Goal: Task Accomplishment & Management: Complete application form

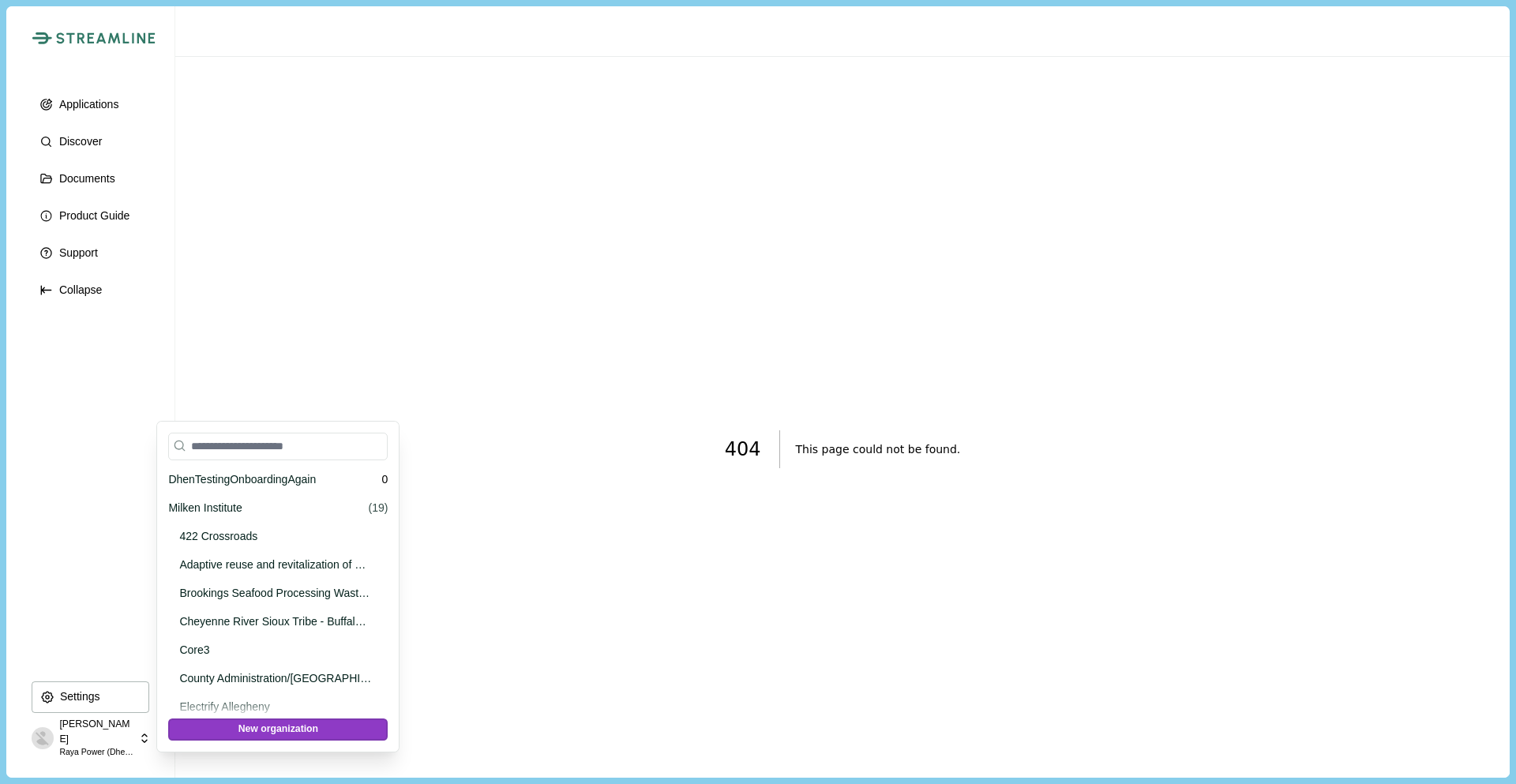
scroll to position [44824, 0]
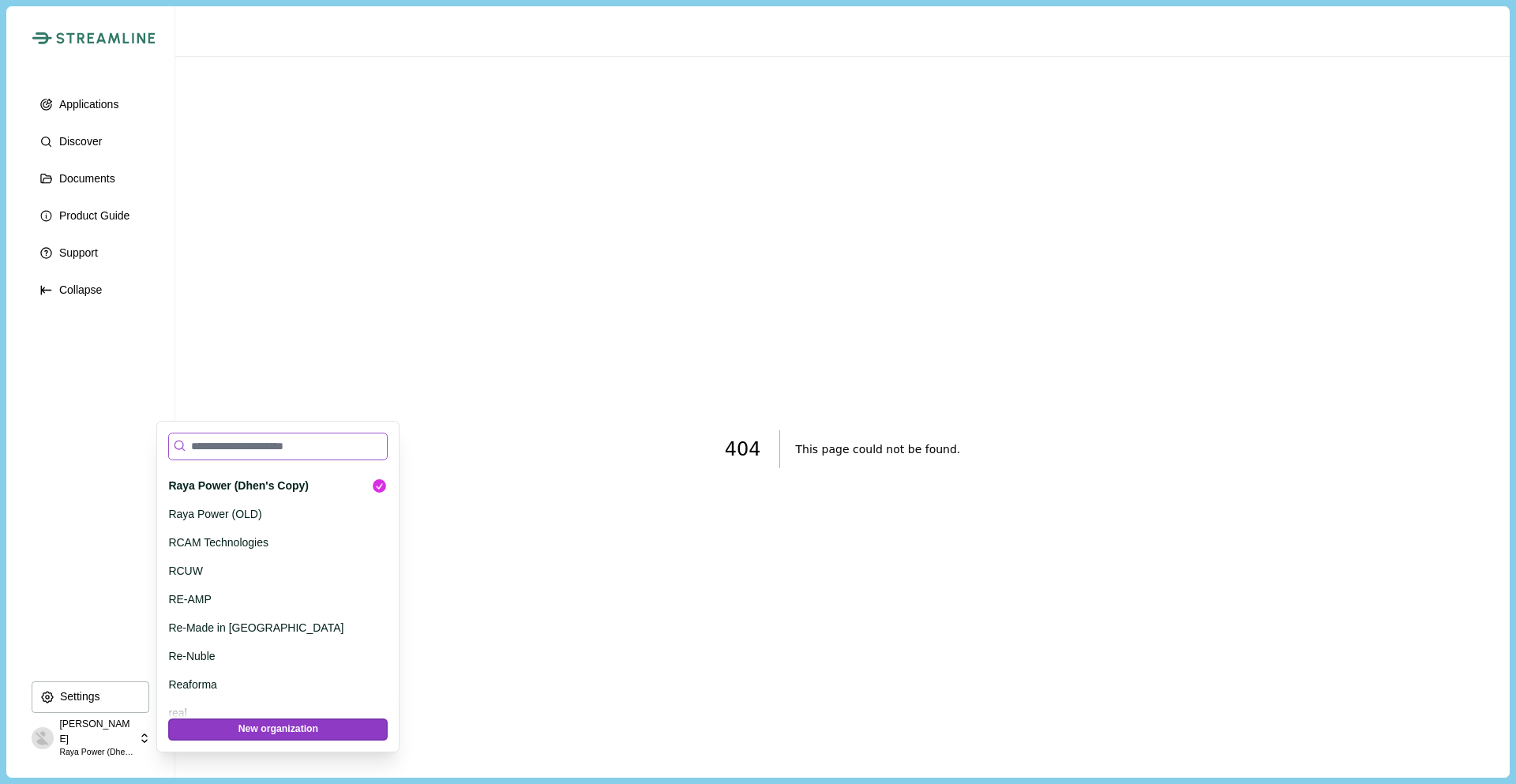
click at [253, 434] on input at bounding box center [278, 446] width 219 height 28
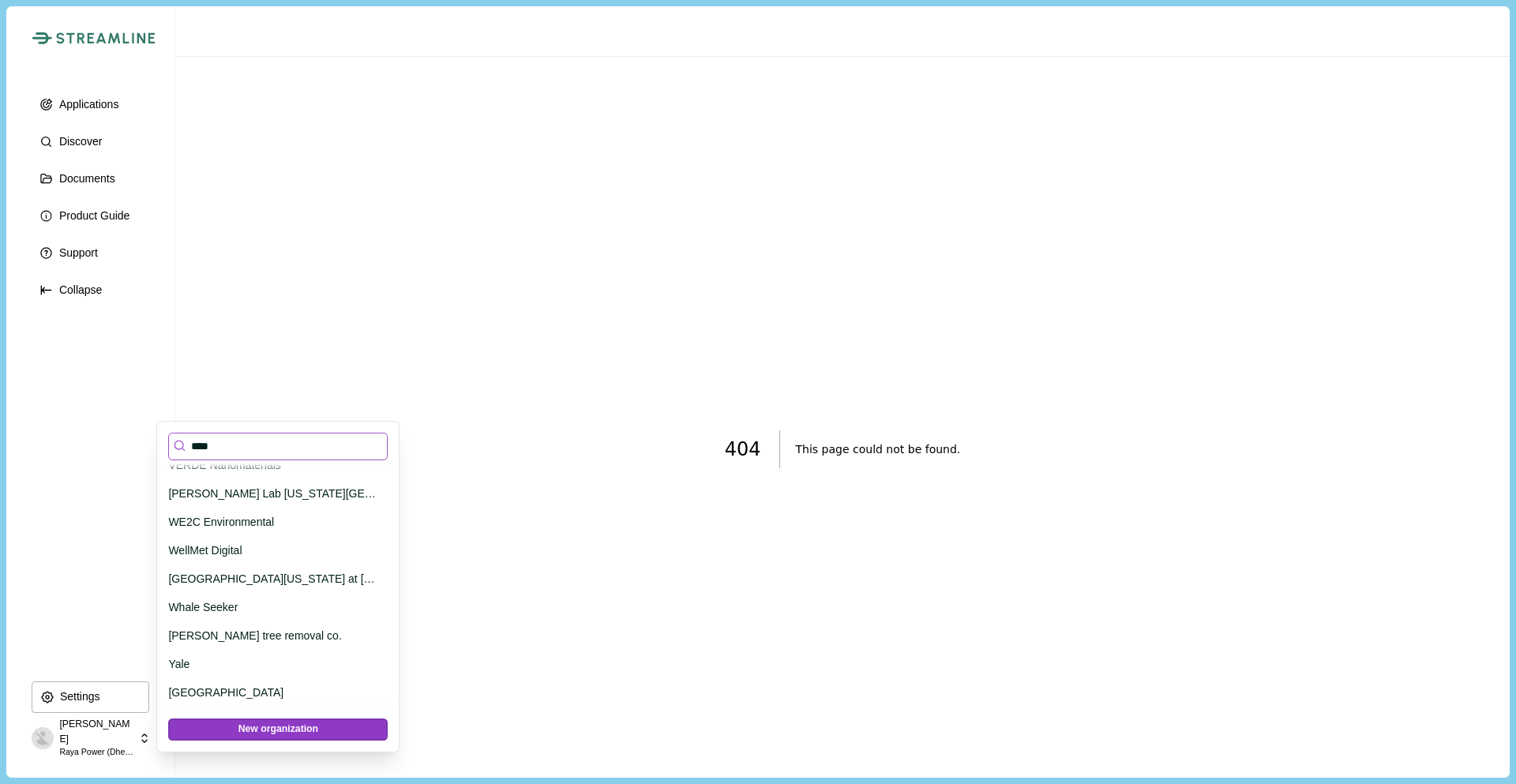
scroll to position [0, 0]
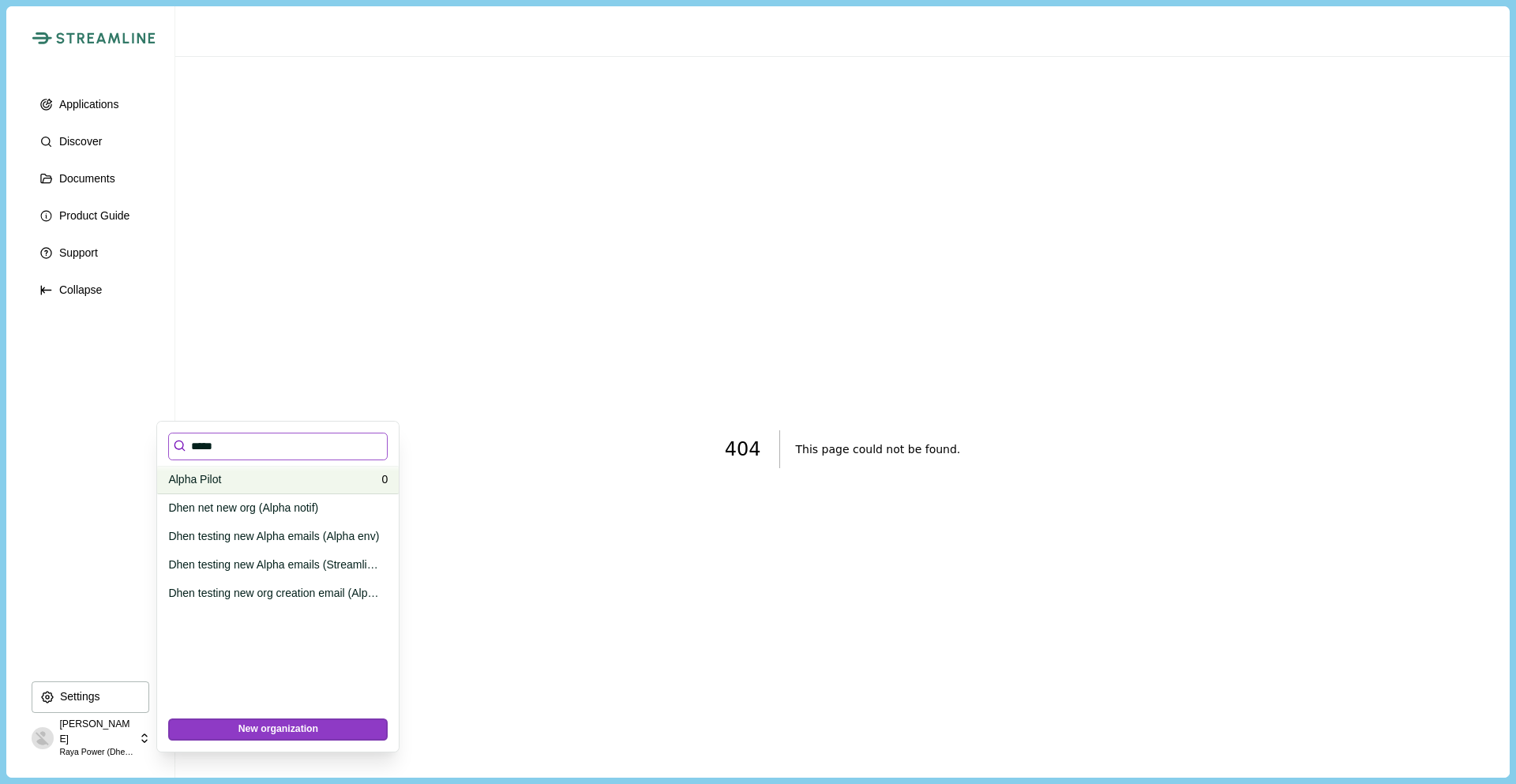
type input "*****"
click at [263, 482] on p "Alpha Pilot" at bounding box center [271, 479] width 207 height 16
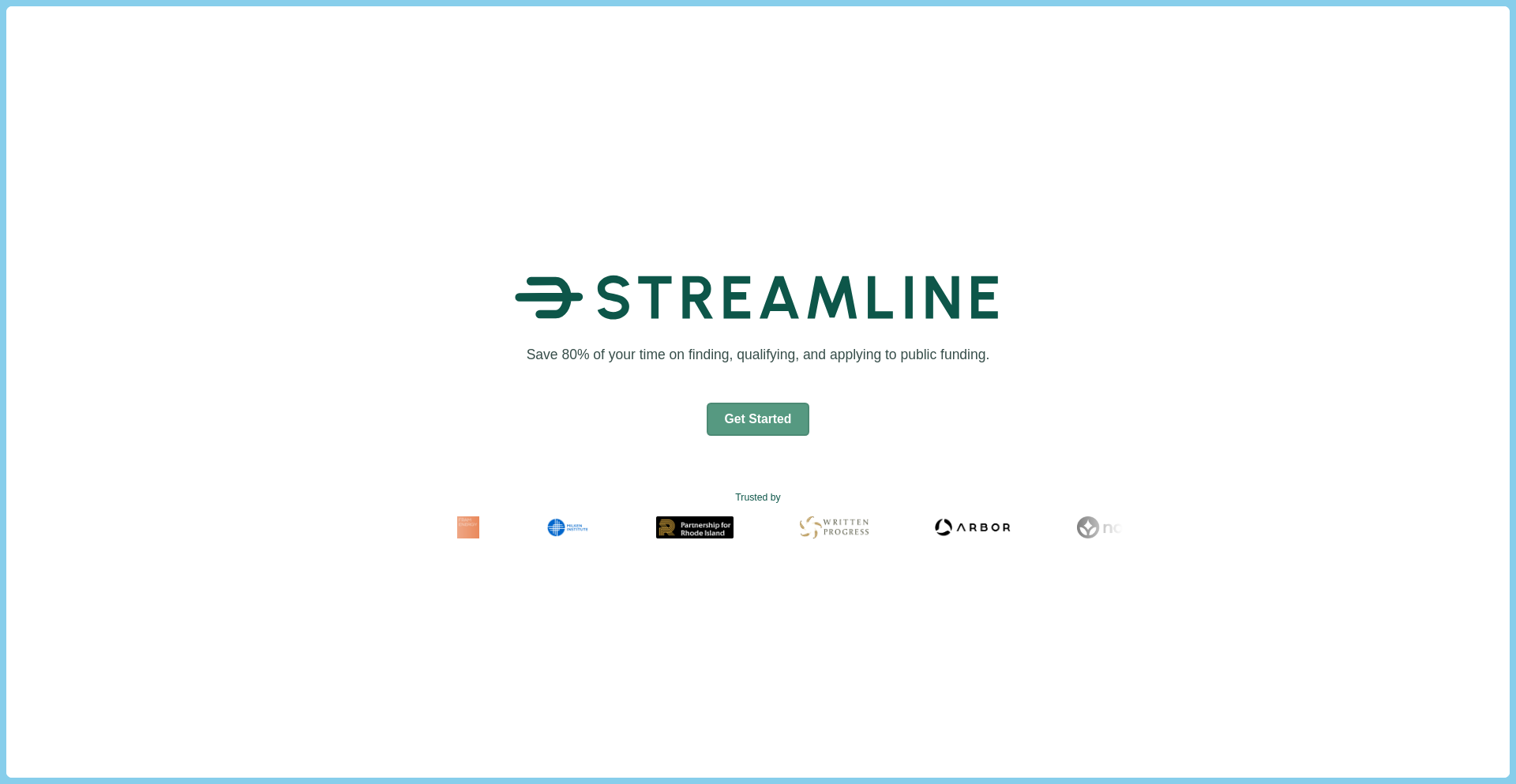
click at [755, 414] on button "Get Started" at bounding box center [758, 418] width 103 height 33
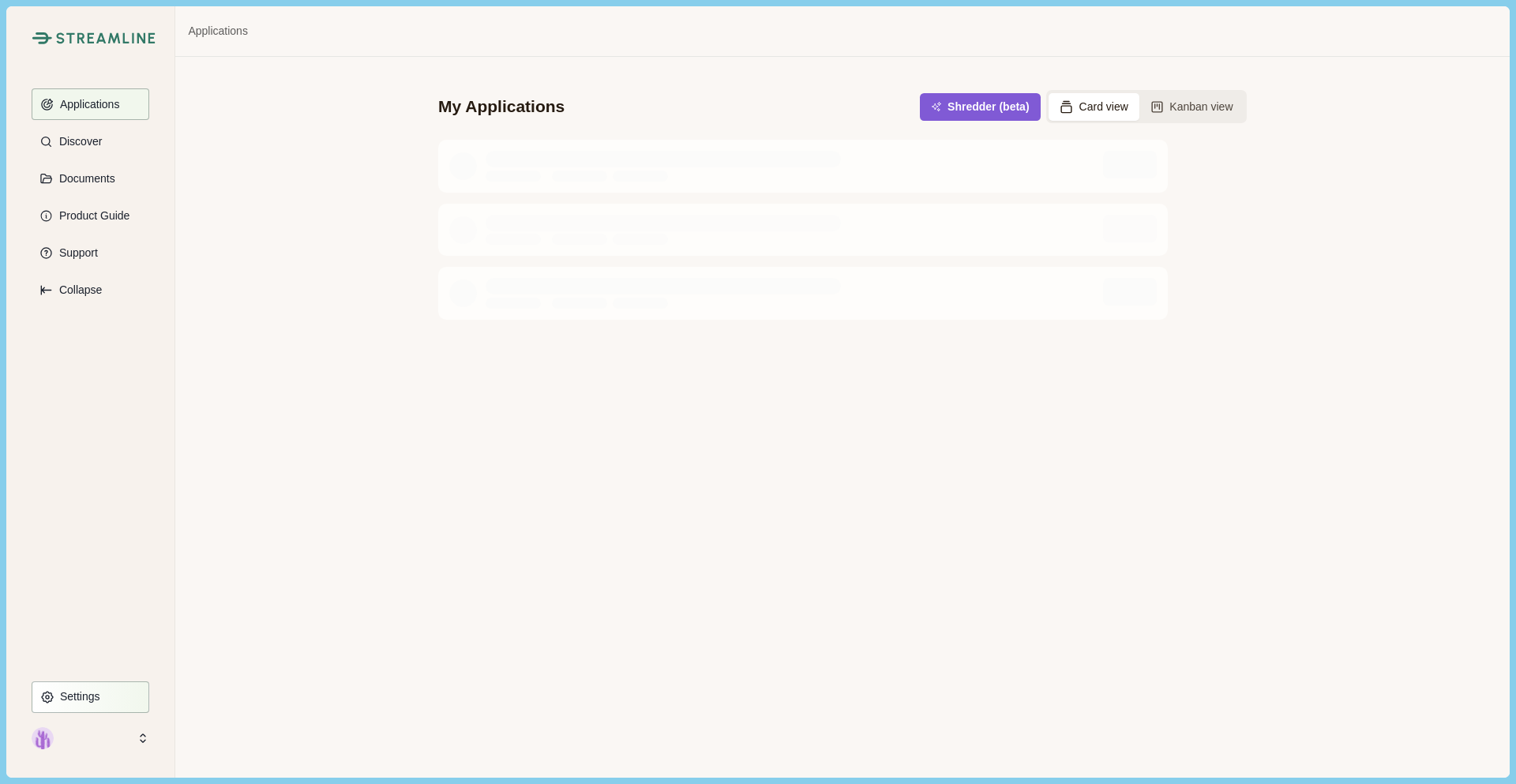
click at [96, 700] on p "Settings" at bounding box center [77, 696] width 46 height 14
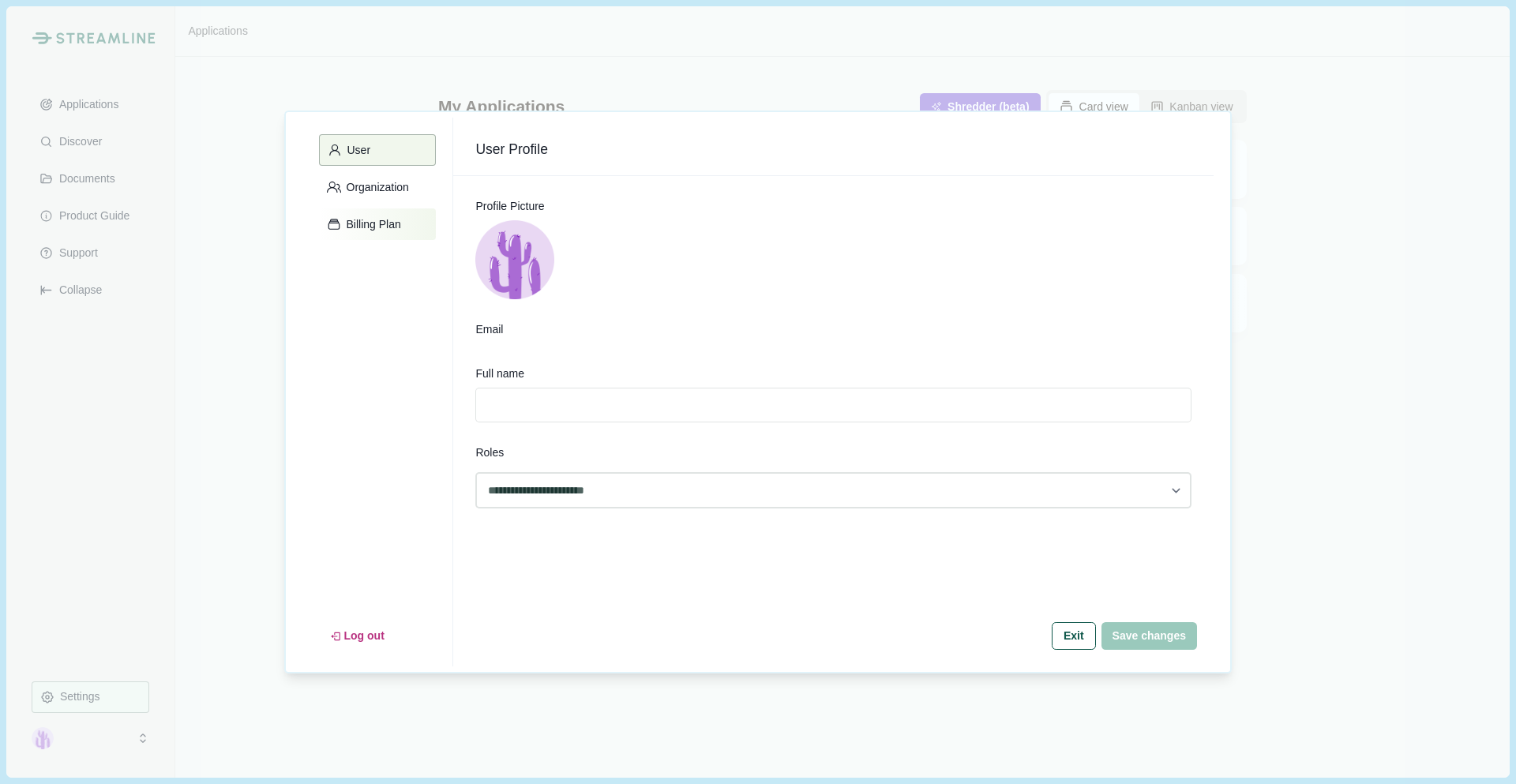
click at [383, 230] on p "Billing Plan" at bounding box center [371, 224] width 60 height 14
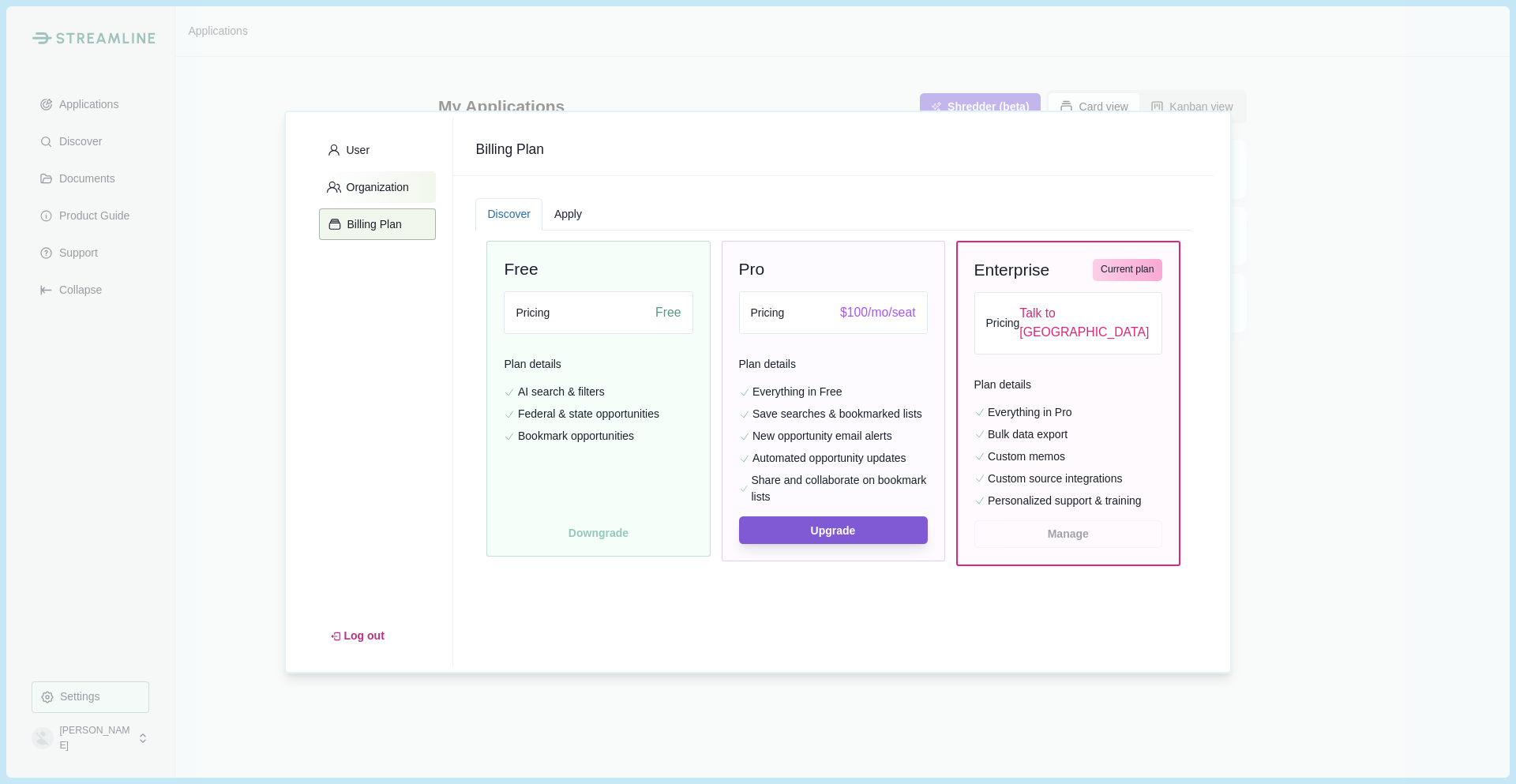
click at [381, 188] on p "Organization" at bounding box center [376, 187] width 68 height 14
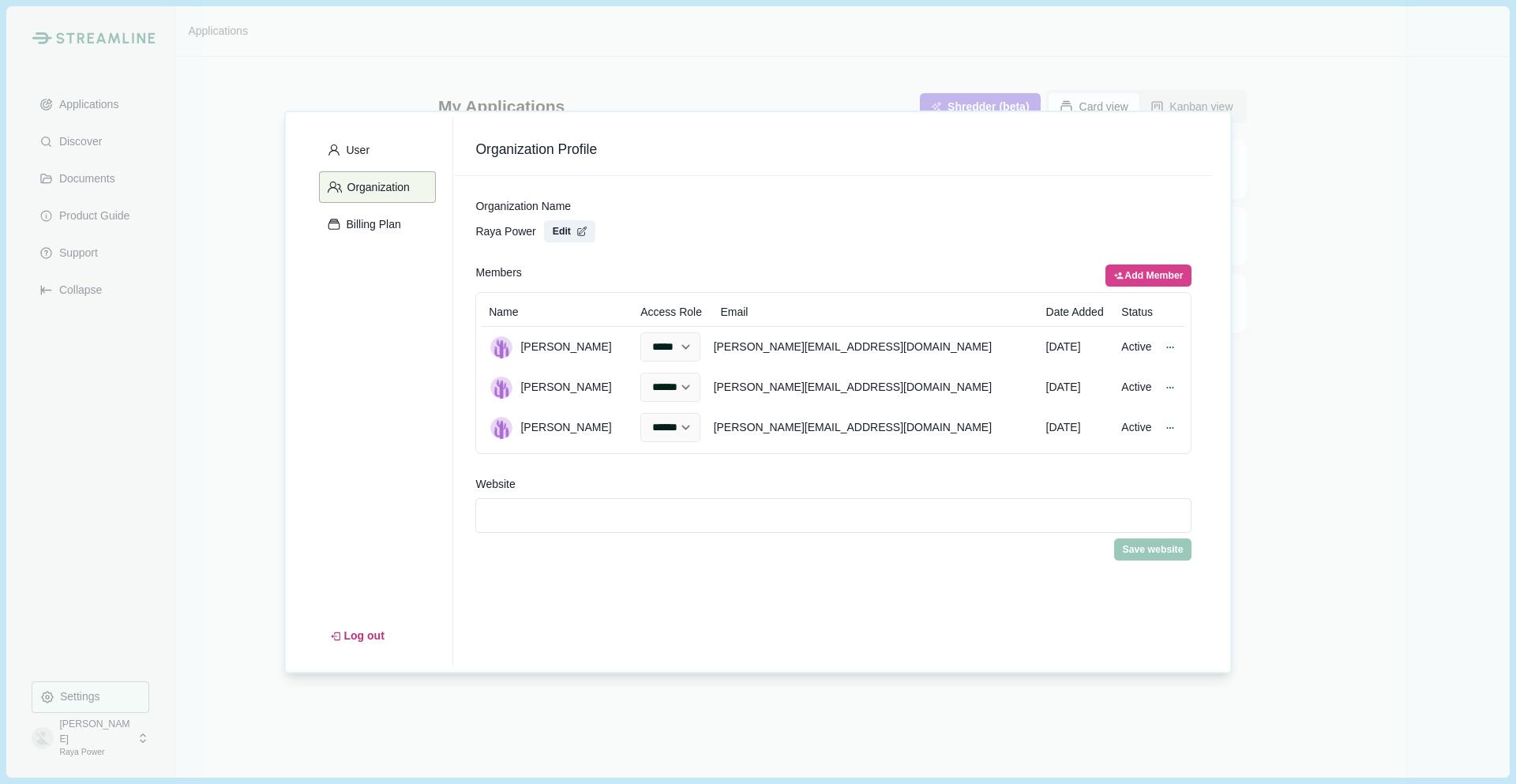
select select "*****"
select select "******"
select select "*****"
select select "******"
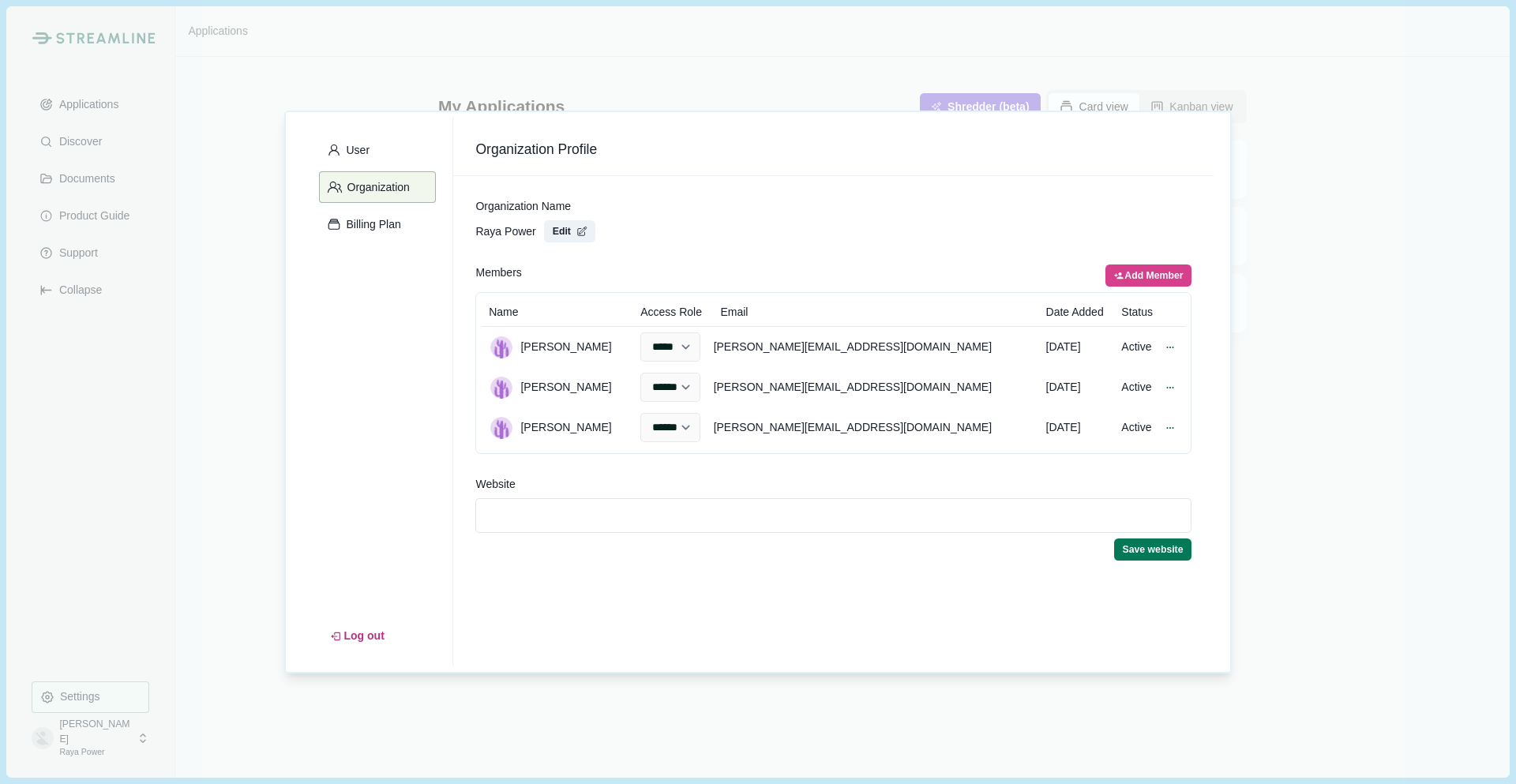
select select "******"
click at [396, 219] on p "Billing Plan" at bounding box center [371, 224] width 60 height 14
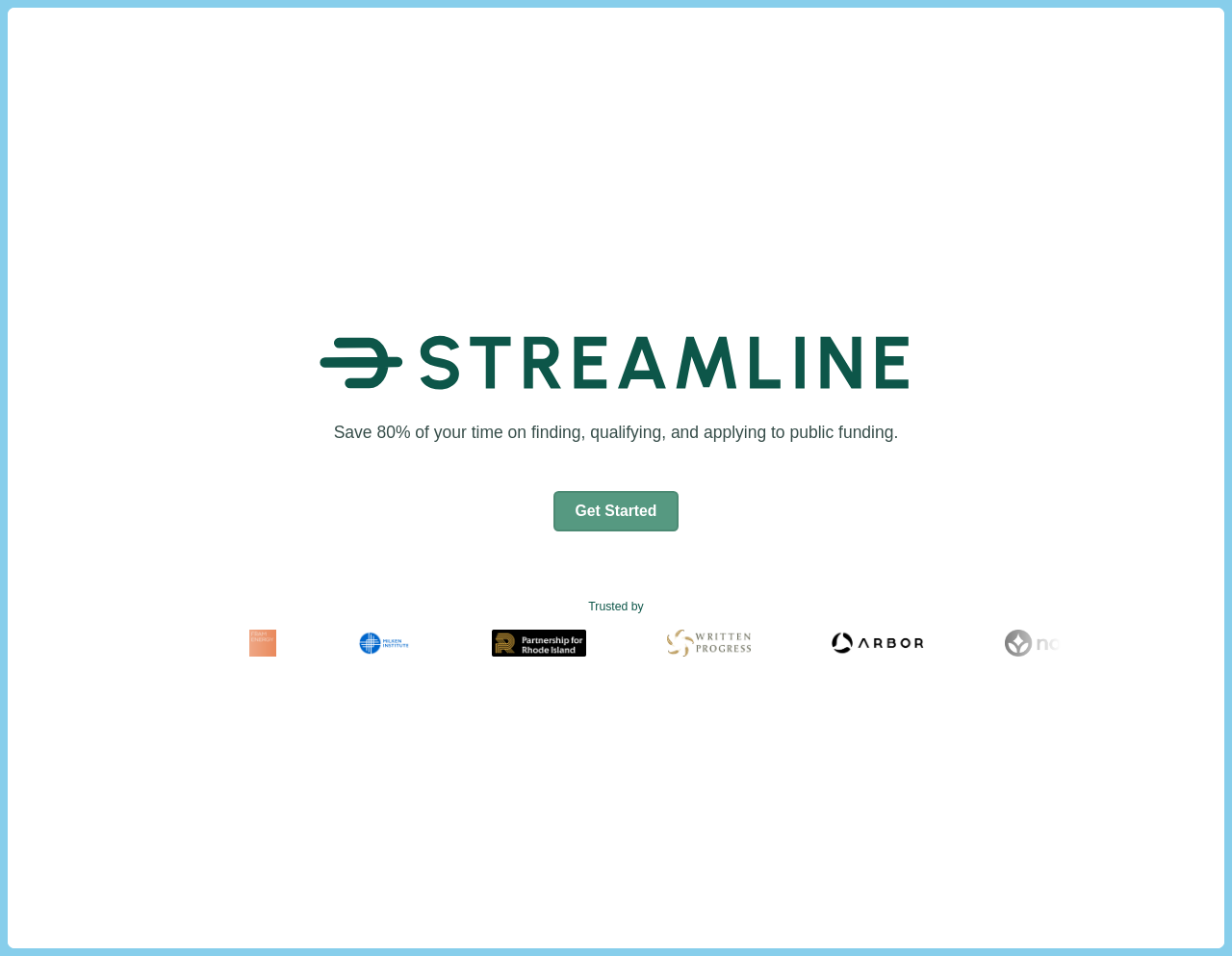
click at [627, 504] on button "Get Started" at bounding box center [616, 510] width 126 height 41
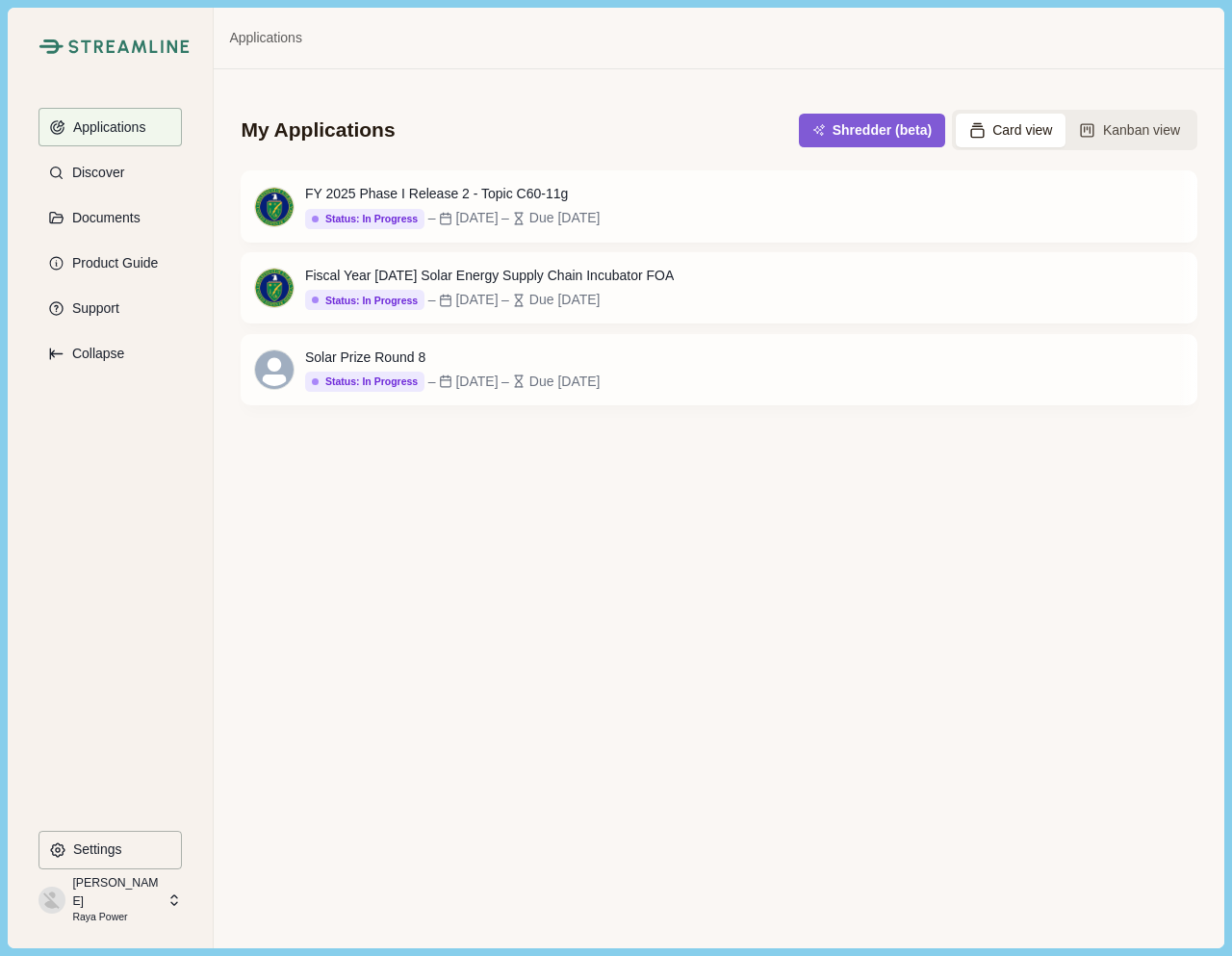
click at [170, 907] on icon at bounding box center [173, 899] width 17 height 17
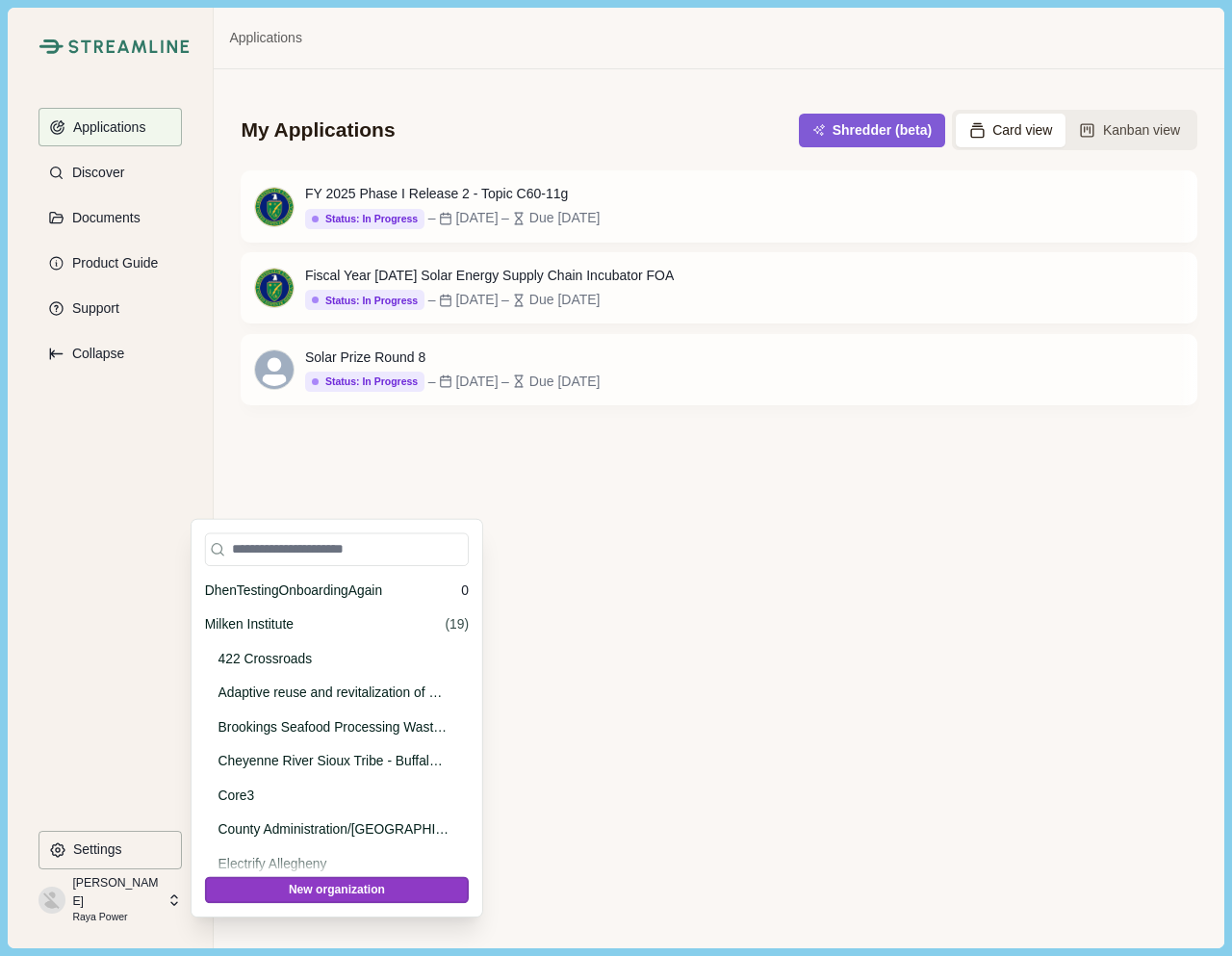
scroll to position [54624, 0]
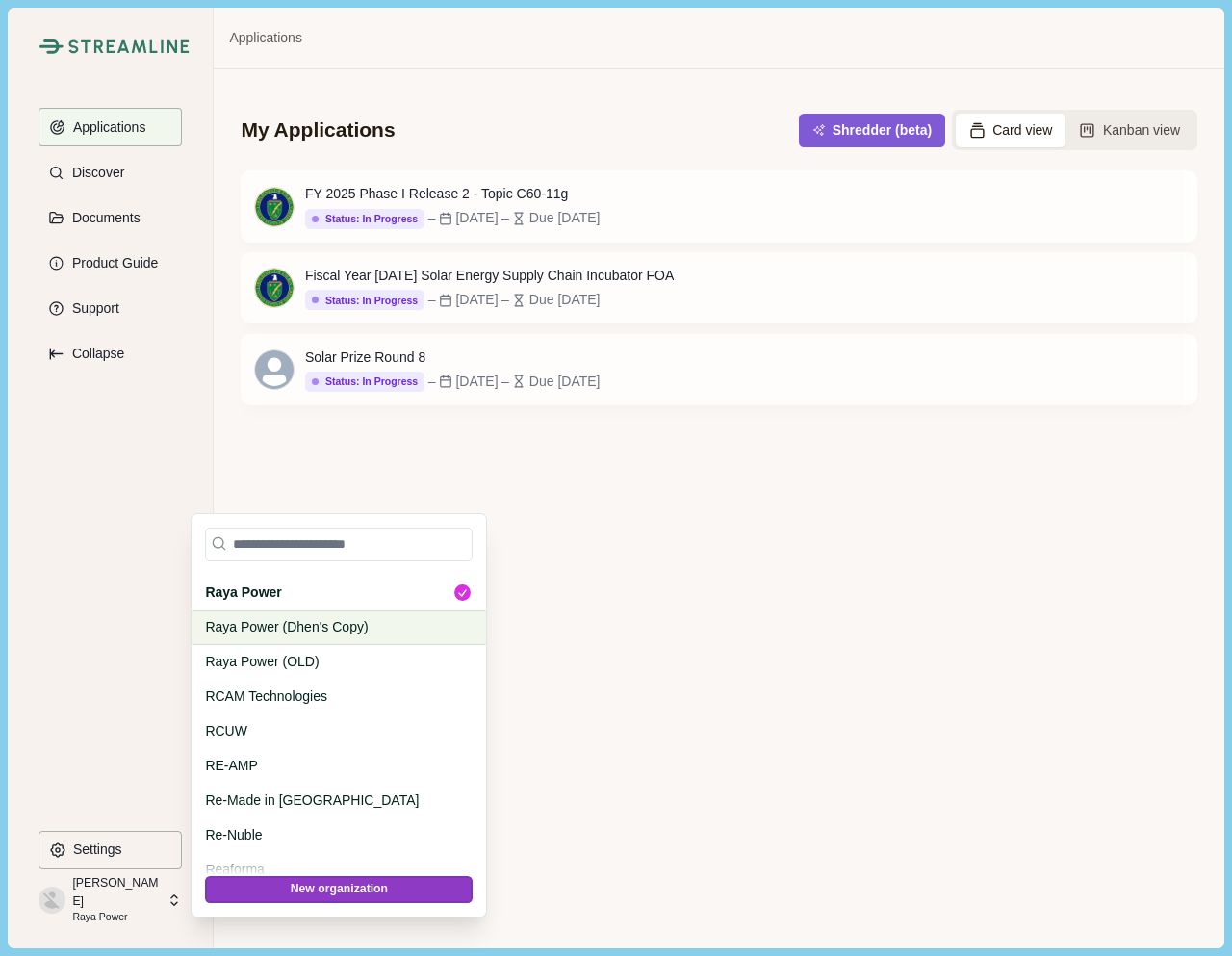
click at [352, 624] on p "Raya Power (Dhen's Copy)" at bounding box center [335, 627] width 261 height 20
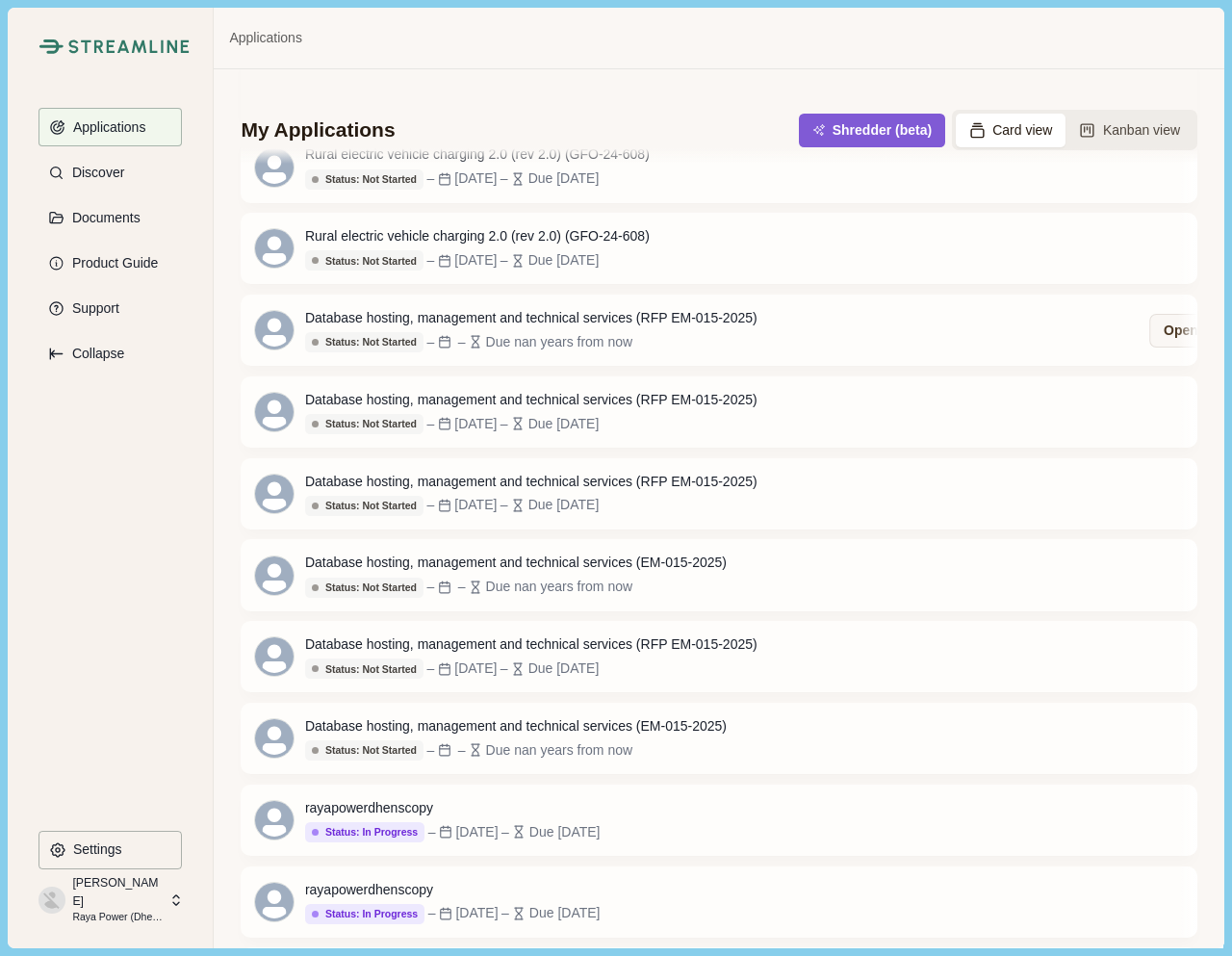
scroll to position [5349, 0]
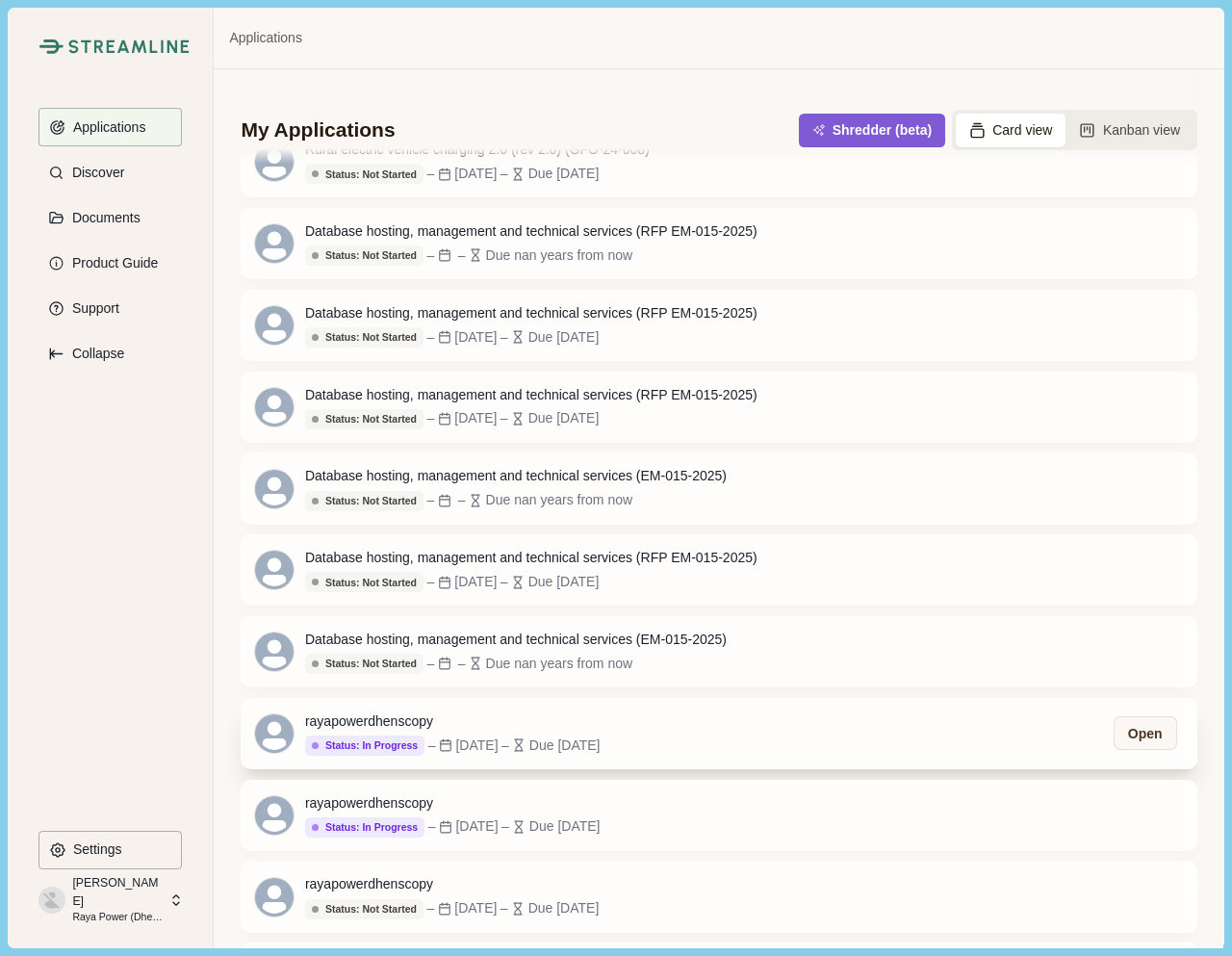
click at [737, 769] on div "rayapowerdhenscopy Status: In Progress – Apr 30, 2025 – Due 5 months ago Open" at bounding box center [719, 733] width 956 height 71
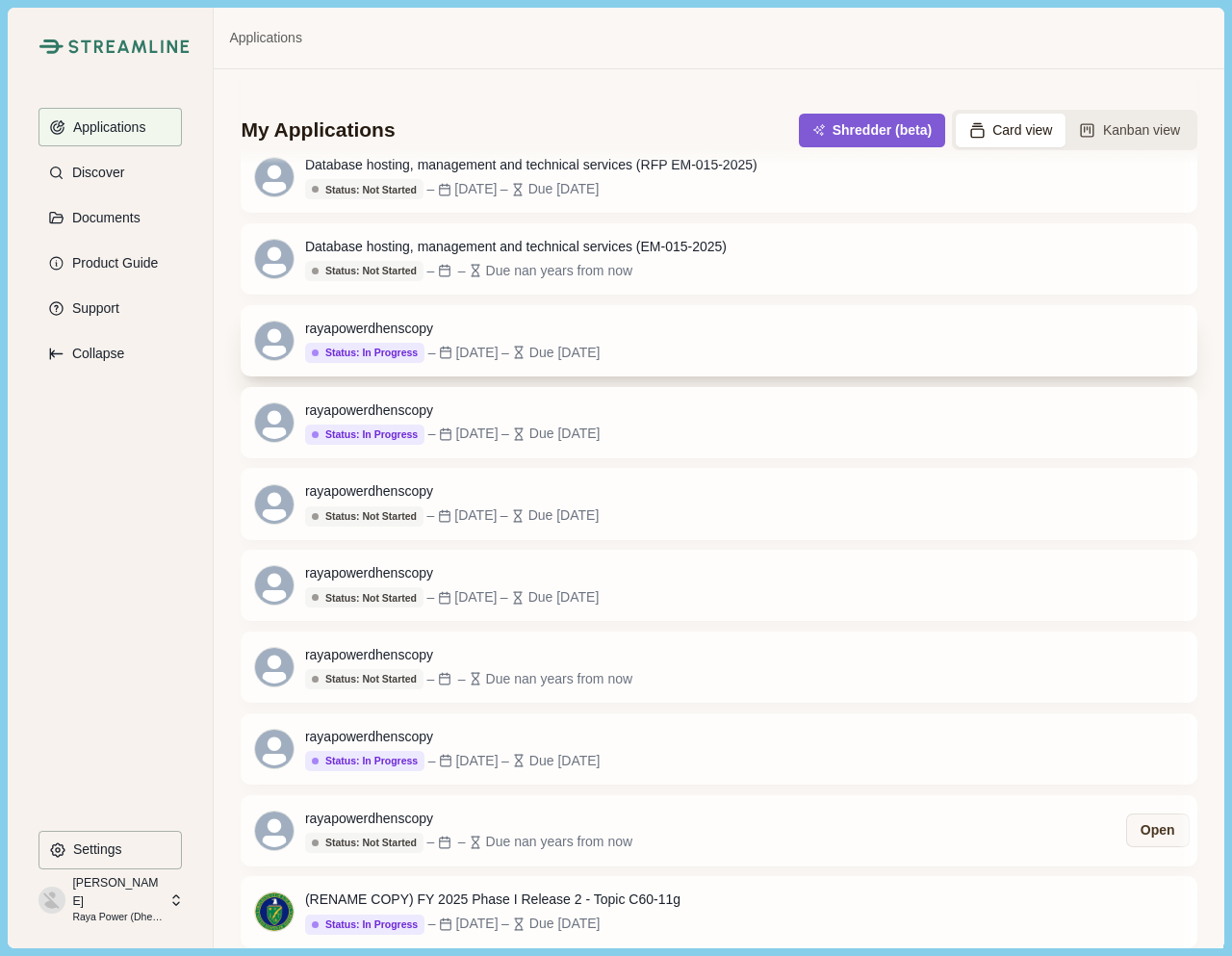
scroll to position [5819, 0]
click at [729, 917] on div "(RENAME COPY) FY 2025 Phase I Release 2 - Topic C60-11g Status: In Progress – F…" at bounding box center [719, 911] width 956 height 71
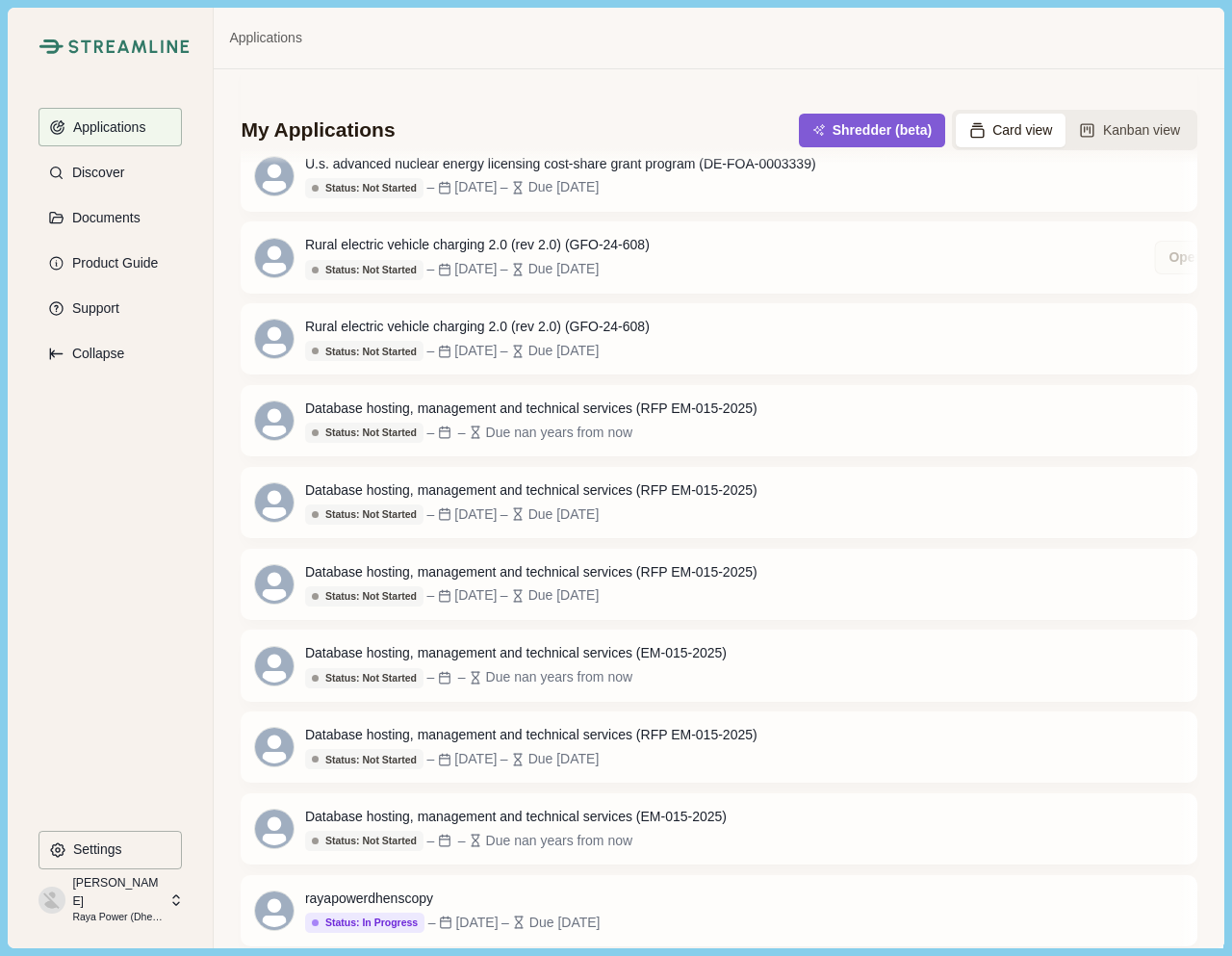
scroll to position [5168, 0]
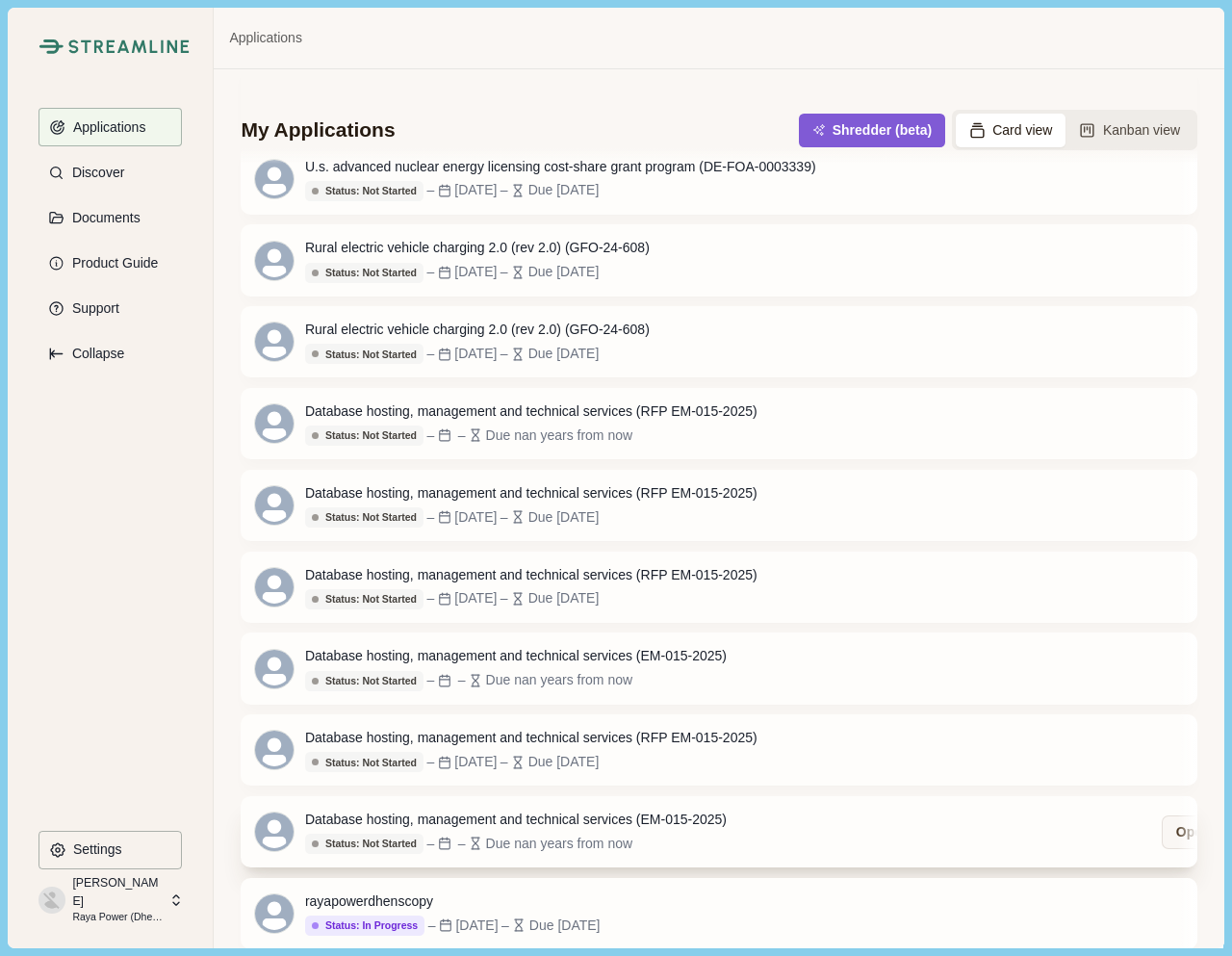
click at [847, 867] on div "Database hosting, management and technical services (EM-015-2025) Status: Not S…" at bounding box center [719, 831] width 956 height 71
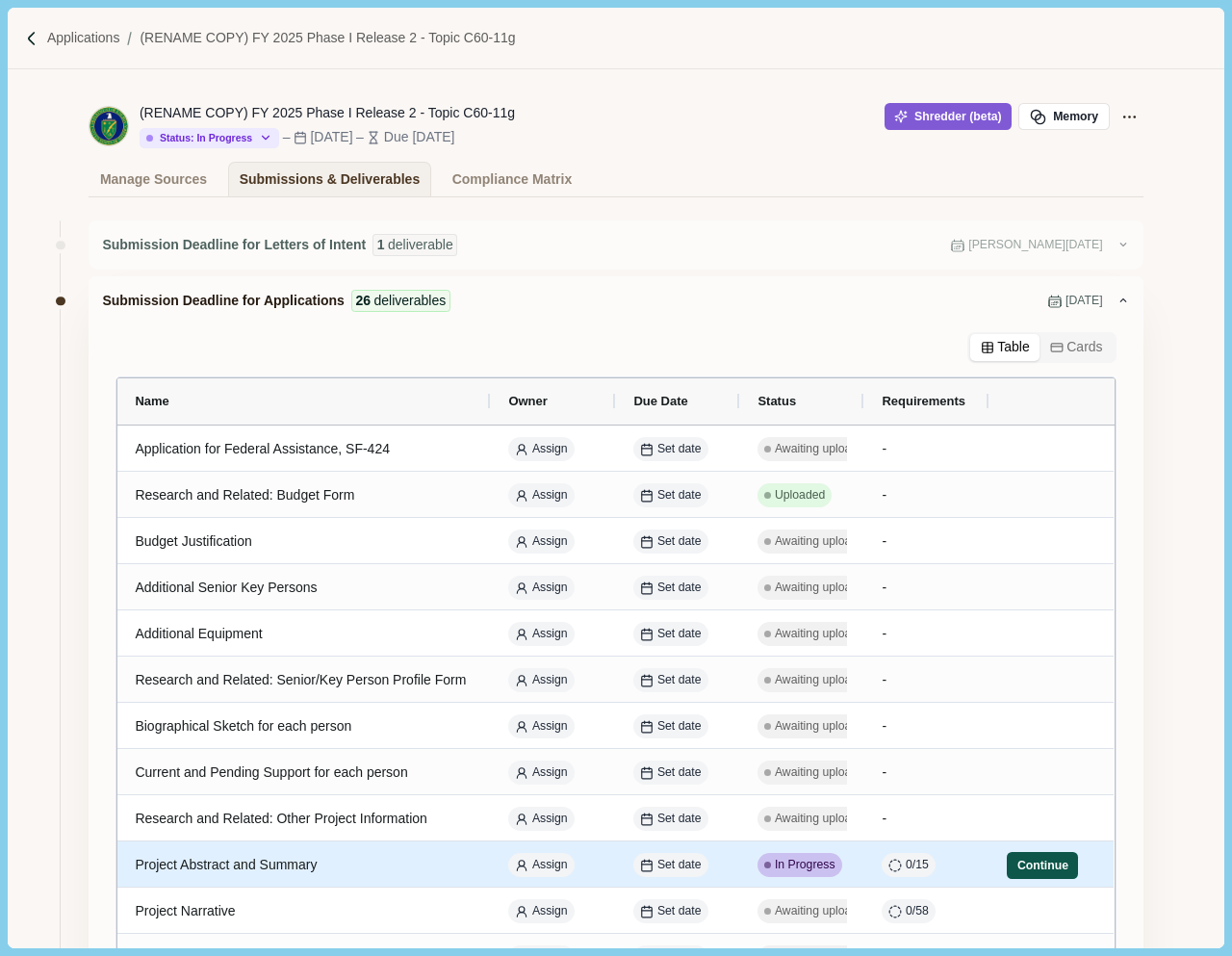
click at [1032, 860] on button "Continue" at bounding box center [1043, 865] width 71 height 27
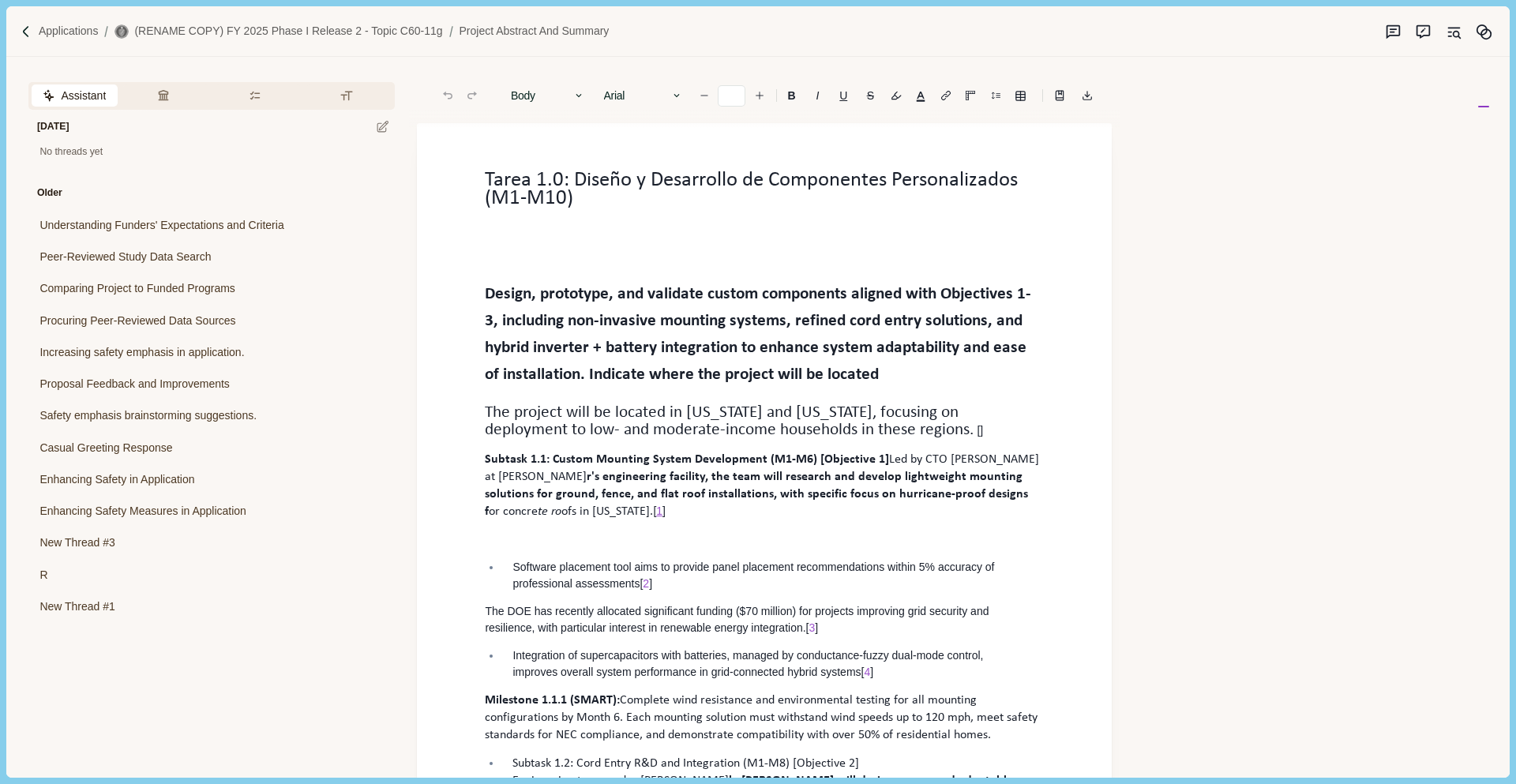
click at [662, 510] on span "1" at bounding box center [659, 511] width 7 height 13
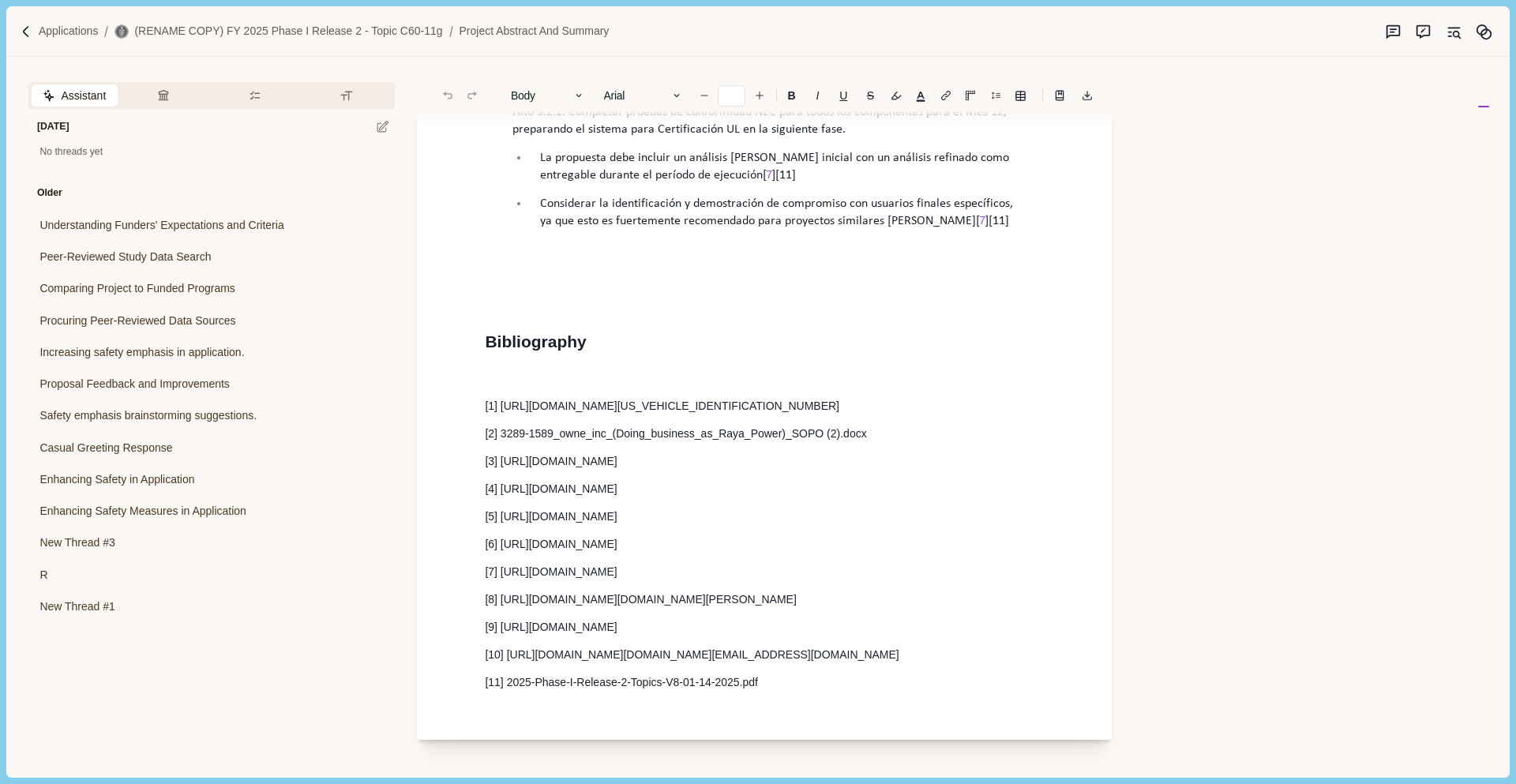
scroll to position [3087, 0]
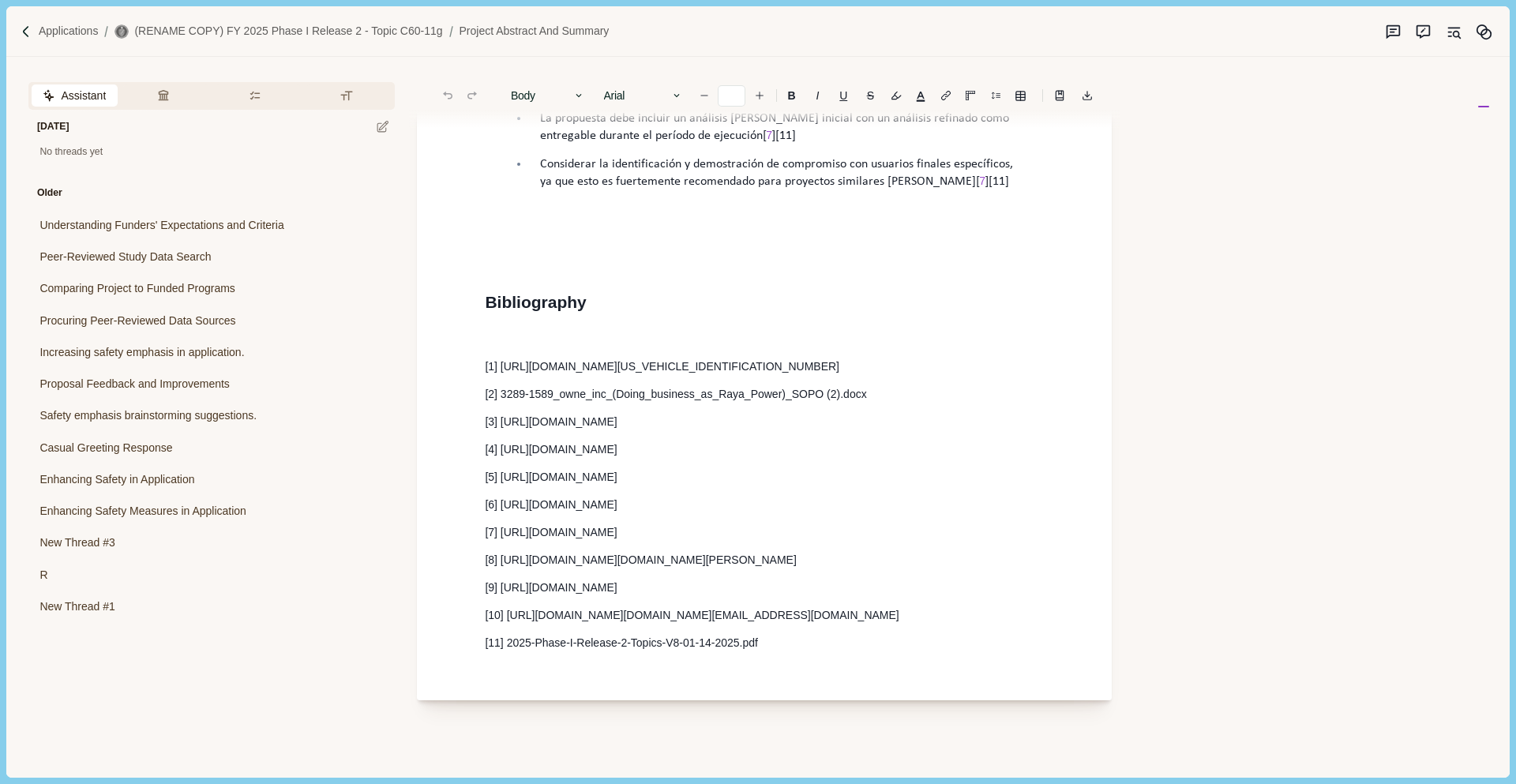
click at [596, 347] on p at bounding box center [764, 339] width 559 height 16
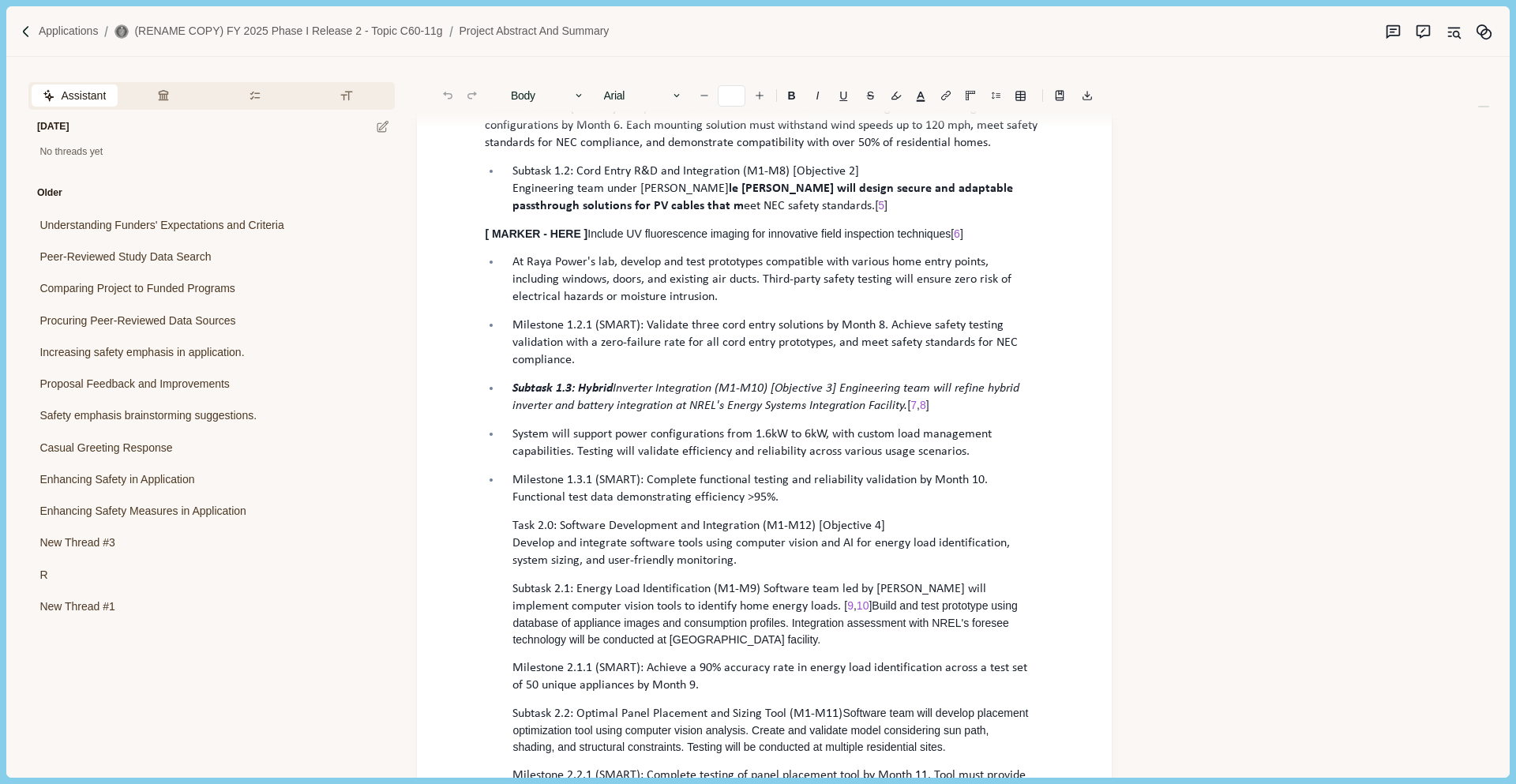
scroll to position [0, 0]
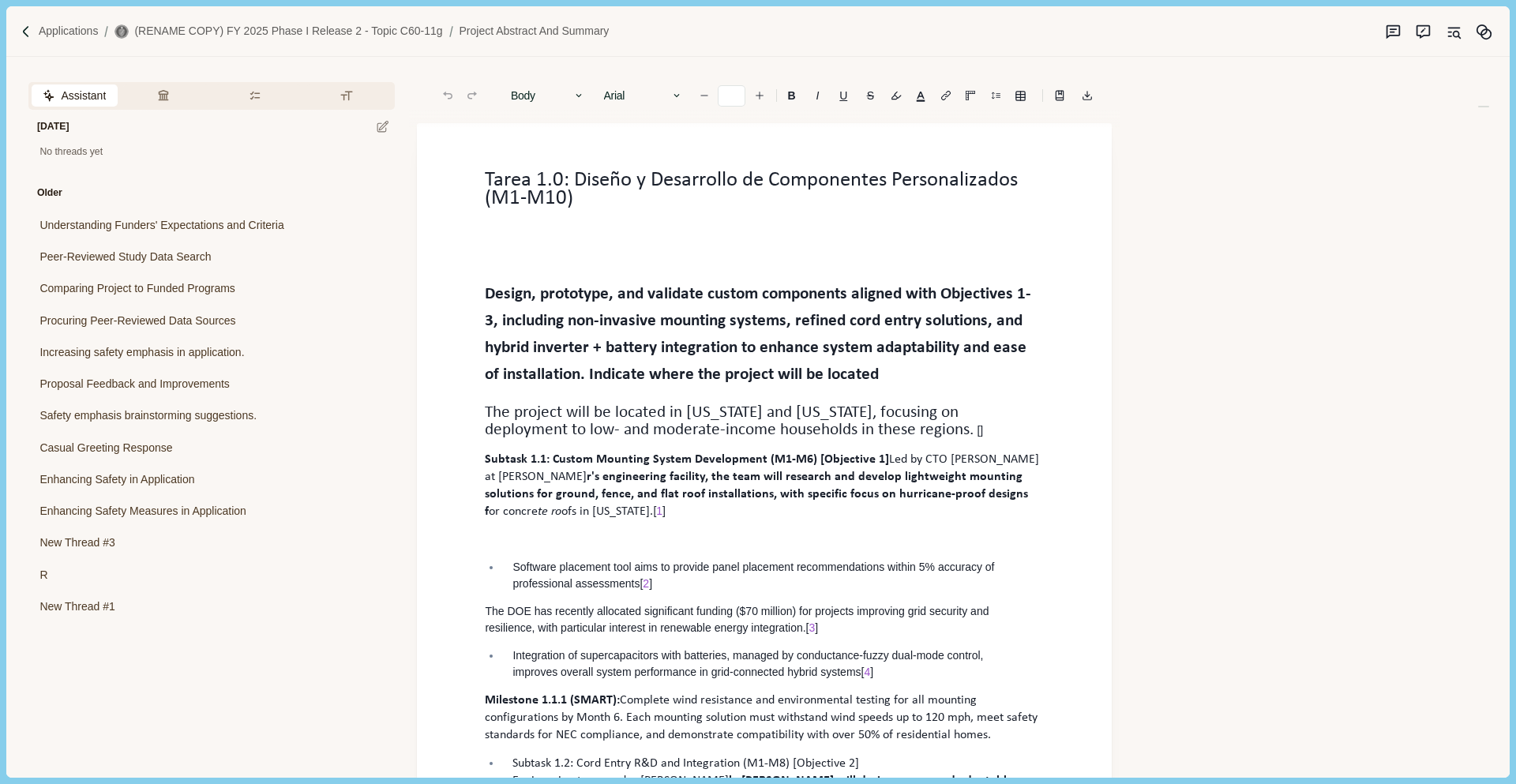
click at [897, 425] on p "The project will be located in California and Puerto Rico, focusing on deployme…" at bounding box center [764, 422] width 559 height 36
click at [884, 377] on h1 "Design, prototype, and validate custom components aligned with Objectives 1-3, …" at bounding box center [764, 334] width 559 height 107
type input "**"
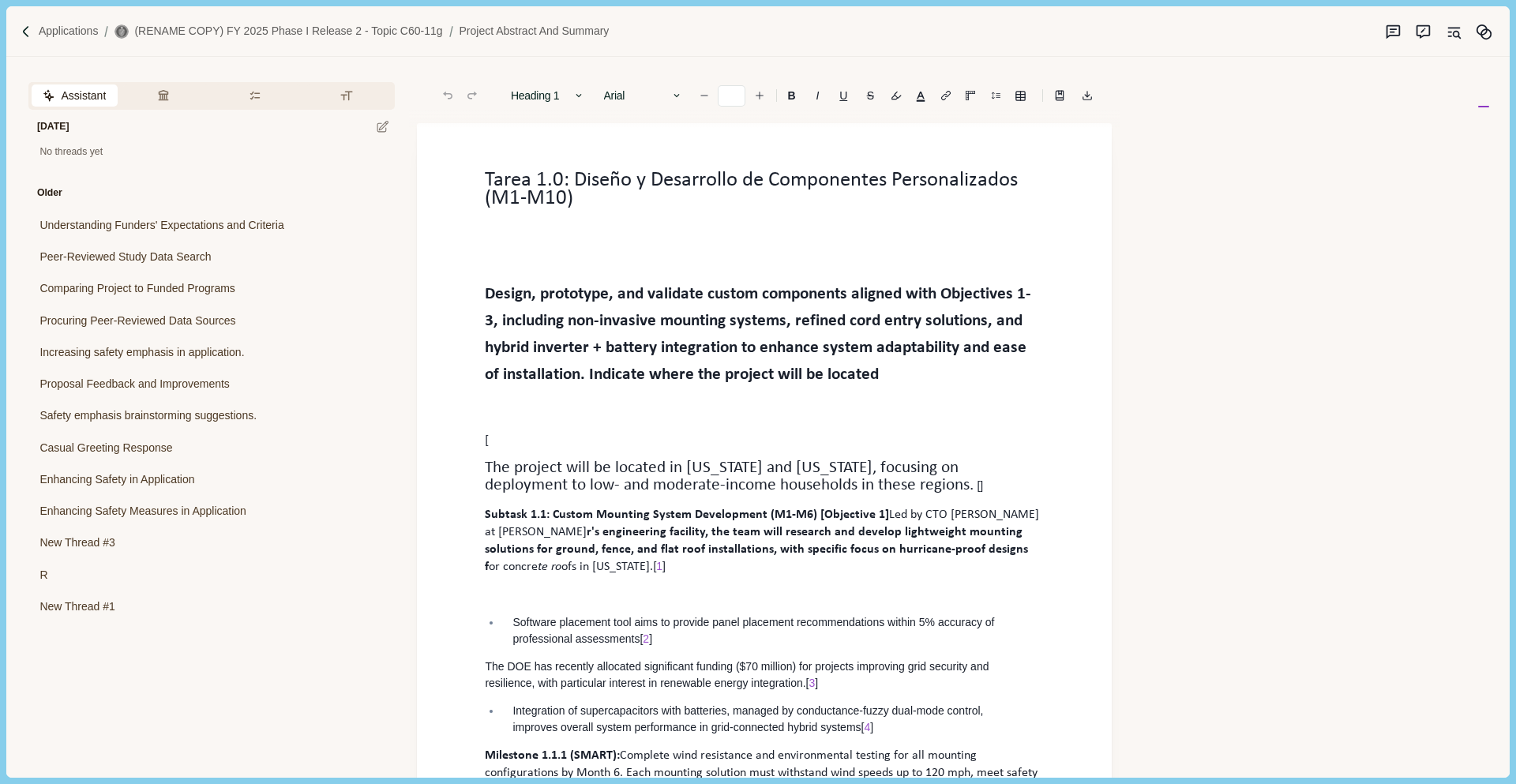
type input "**"
click at [662, 567] on span "1" at bounding box center [659, 566] width 7 height 13
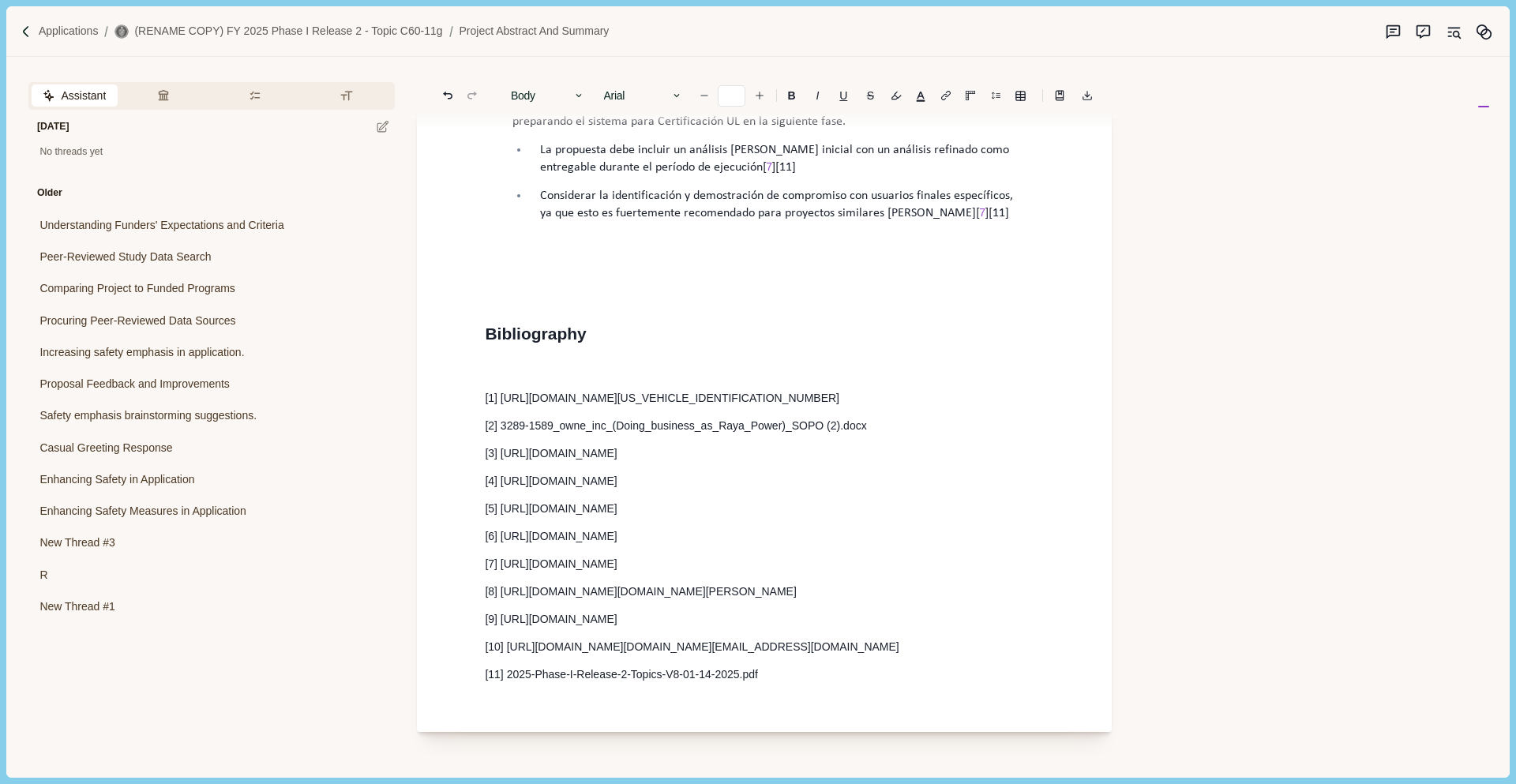
scroll to position [3142, 0]
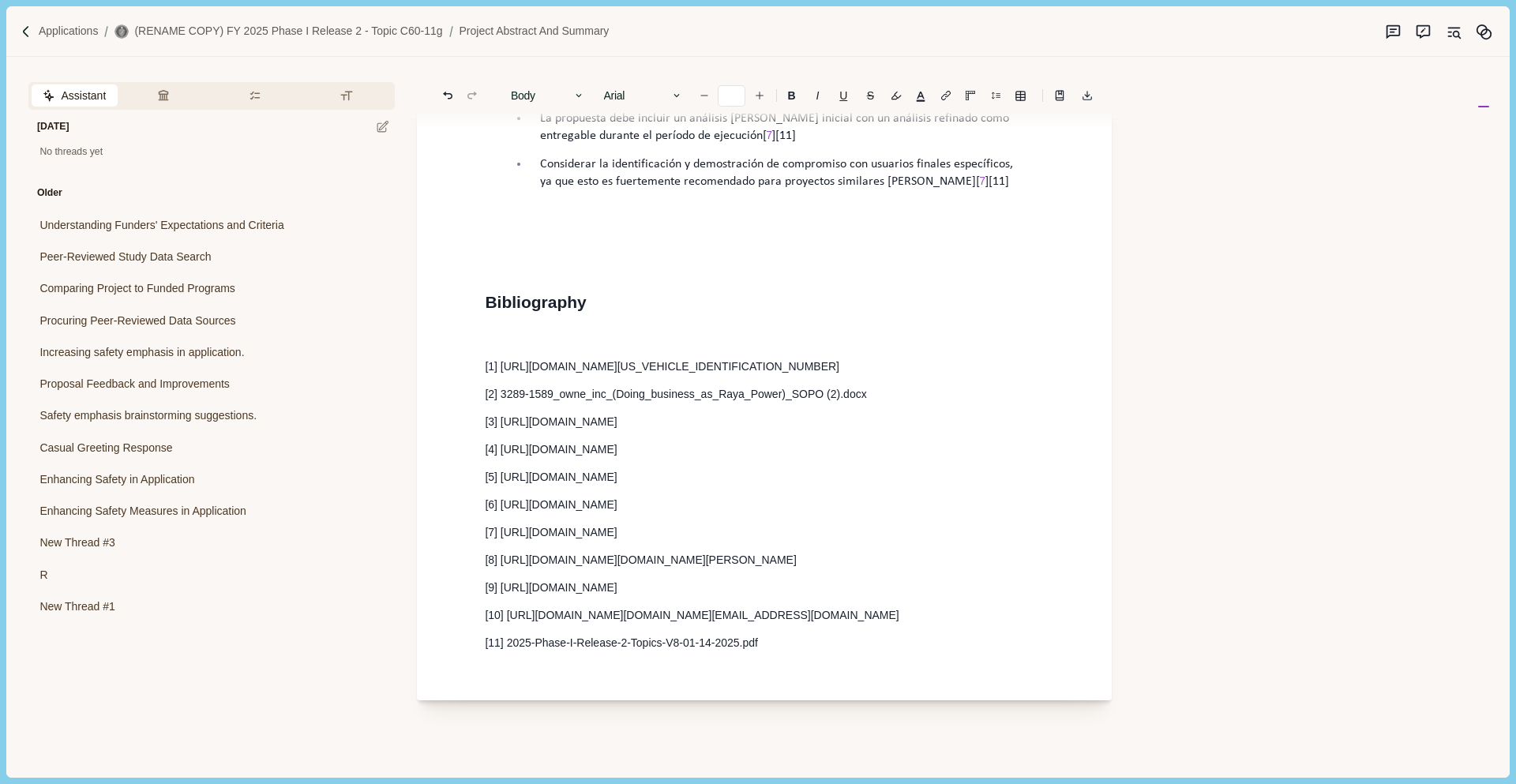
click at [510, 347] on p at bounding box center [764, 339] width 559 height 16
drag, startPoint x: 952, startPoint y: 419, endPoint x: 368, endPoint y: 420, distance: 584.0
click at [368, 420] on div "Assistant Review Criteria Requirements Formatting Today No threads yet Older Un…" at bounding box center [732, 417] width 1450 height 720
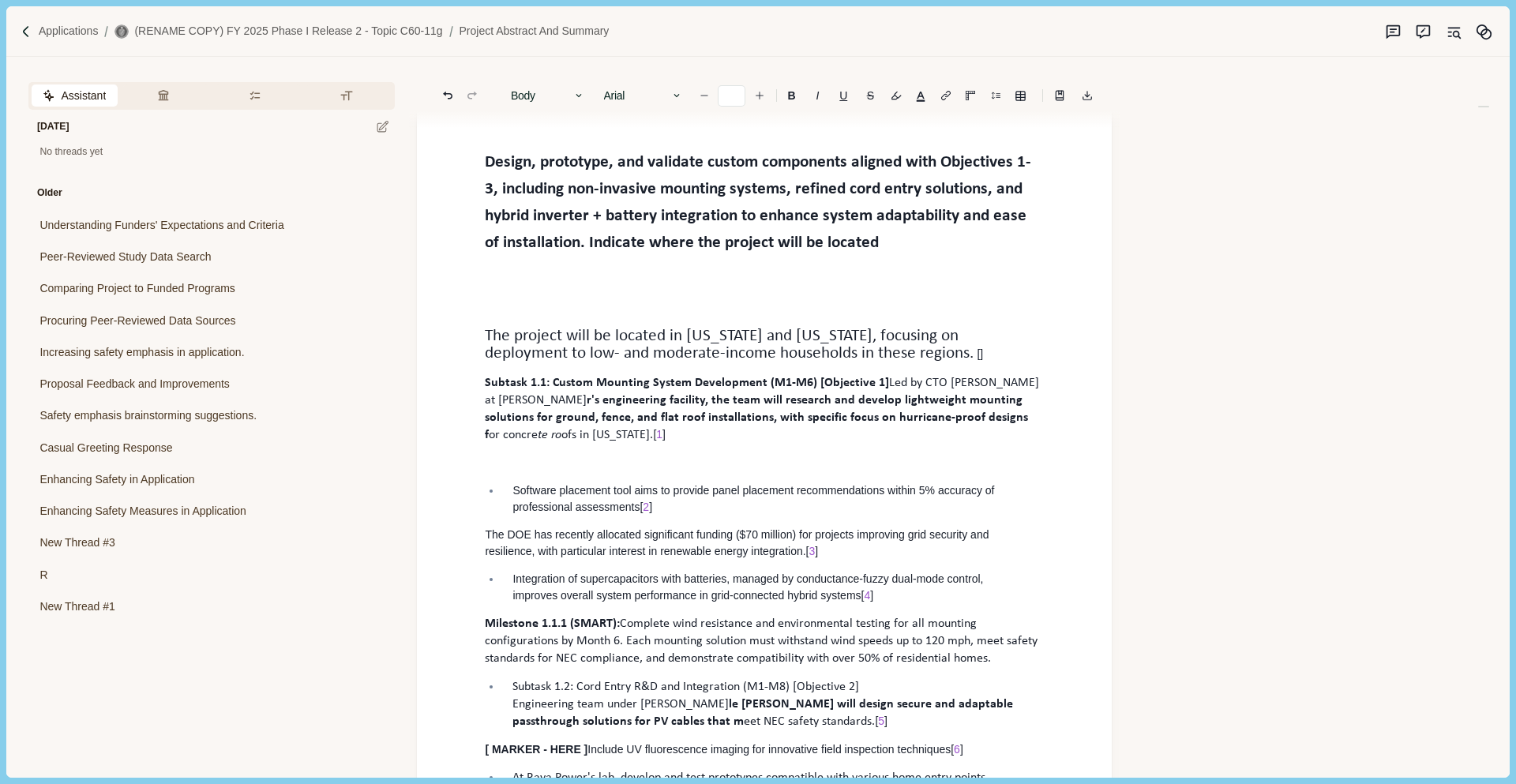
scroll to position [107, 0]
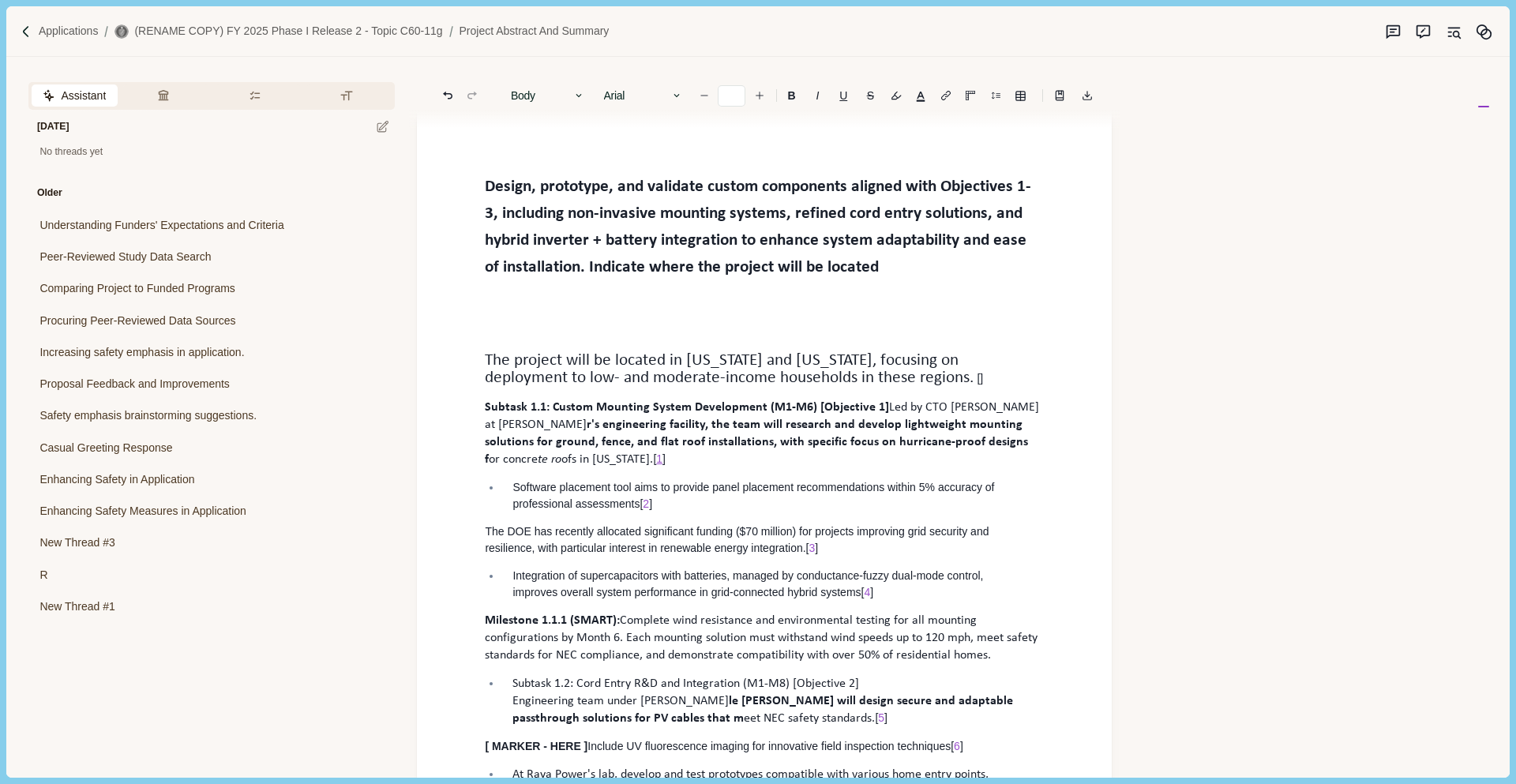
click at [662, 461] on span "1" at bounding box center [659, 459] width 7 height 13
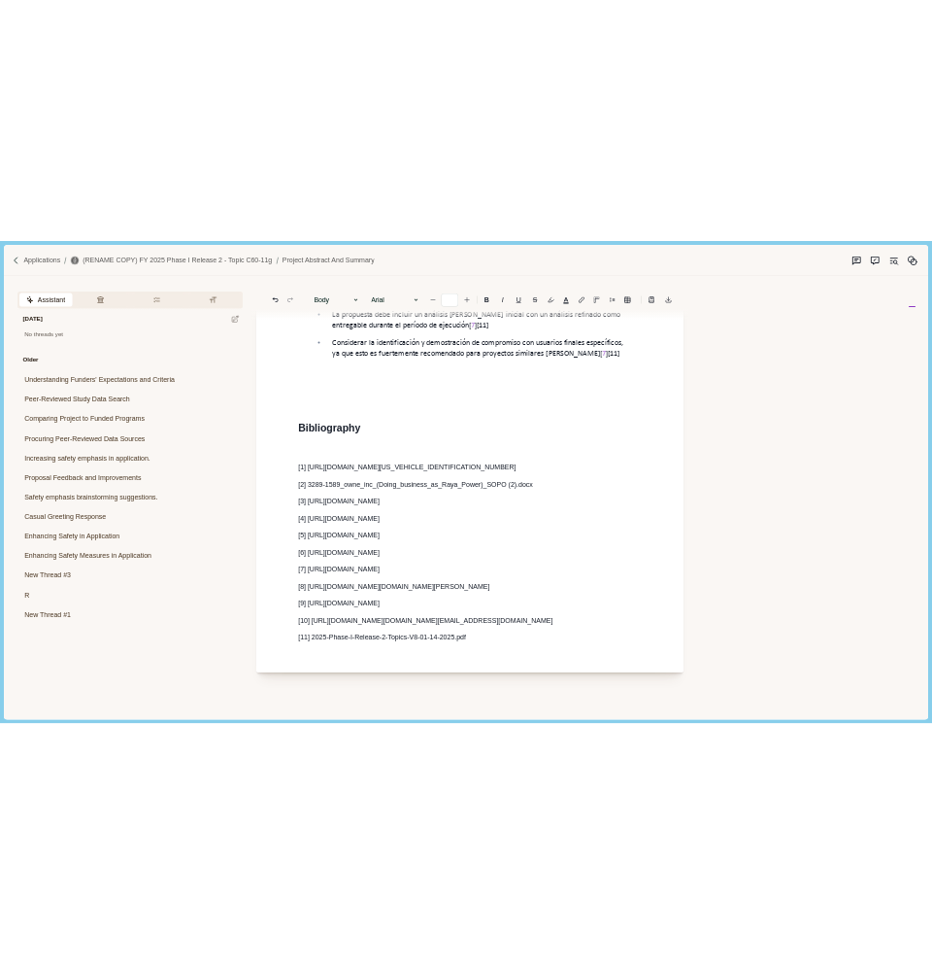
scroll to position [3834, 0]
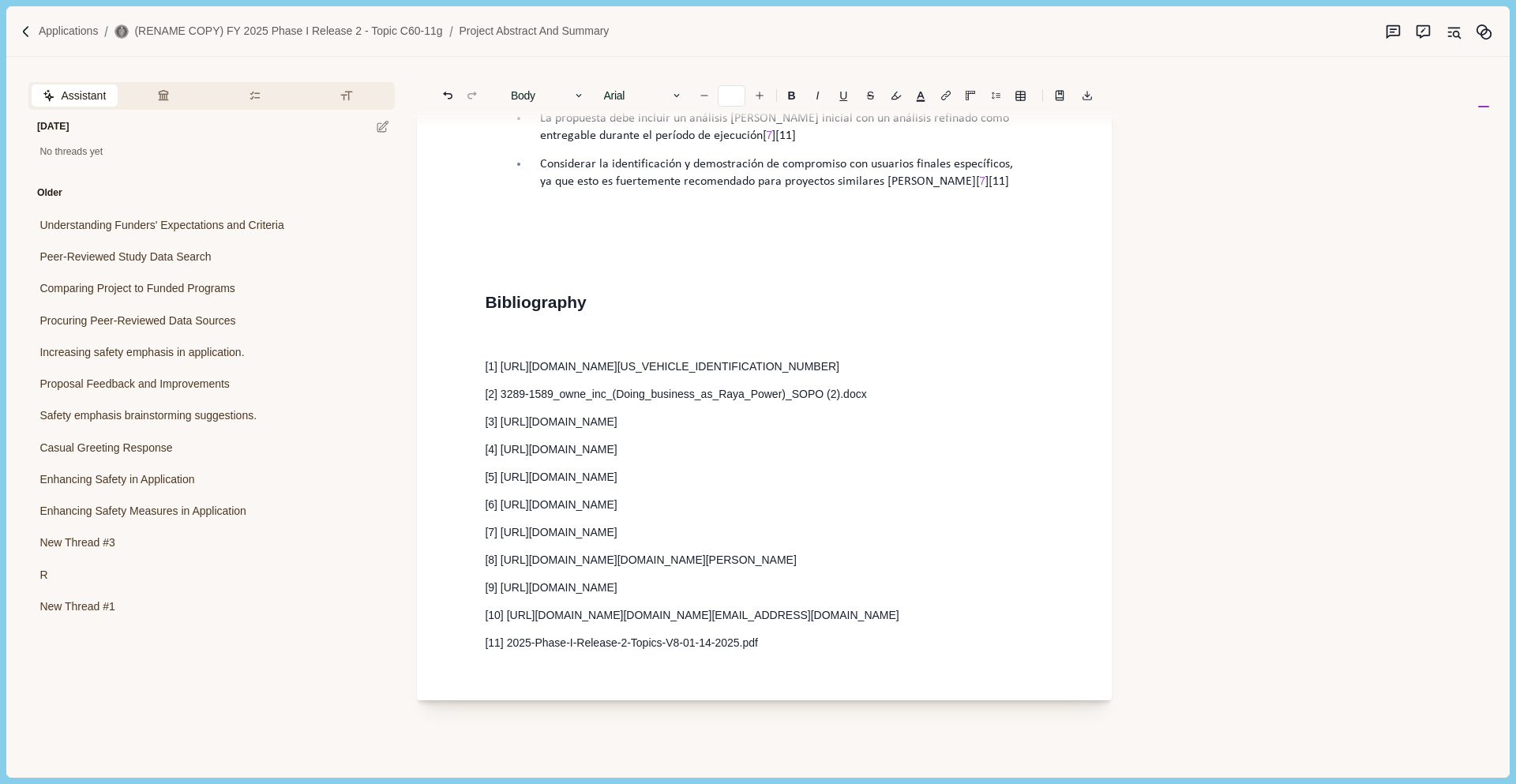
click at [799, 347] on p at bounding box center [764, 339] width 559 height 16
click at [1010, 94] on icon "Export to docx" at bounding box center [1088, 96] width 11 height 11
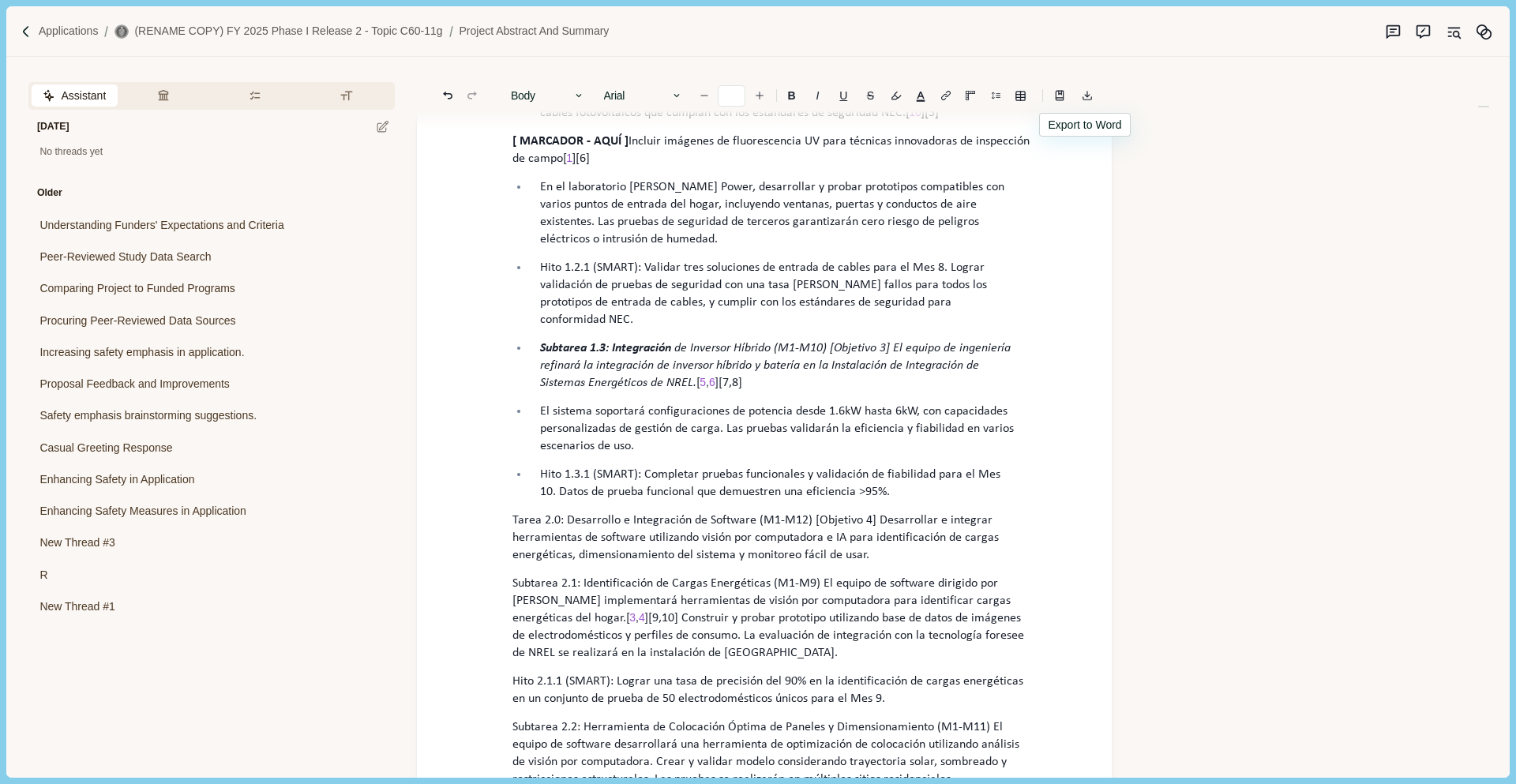
scroll to position [2157, 0]
click at [924, 121] on p "Subtarea 1.2: I+D e Integración de Entrada de Cables (M1-M8) [Objetivo 2] El eq…" at bounding box center [780, 95] width 482 height 52
click at [909, 118] on span "10" at bounding box center [915, 111] width 13 height 13
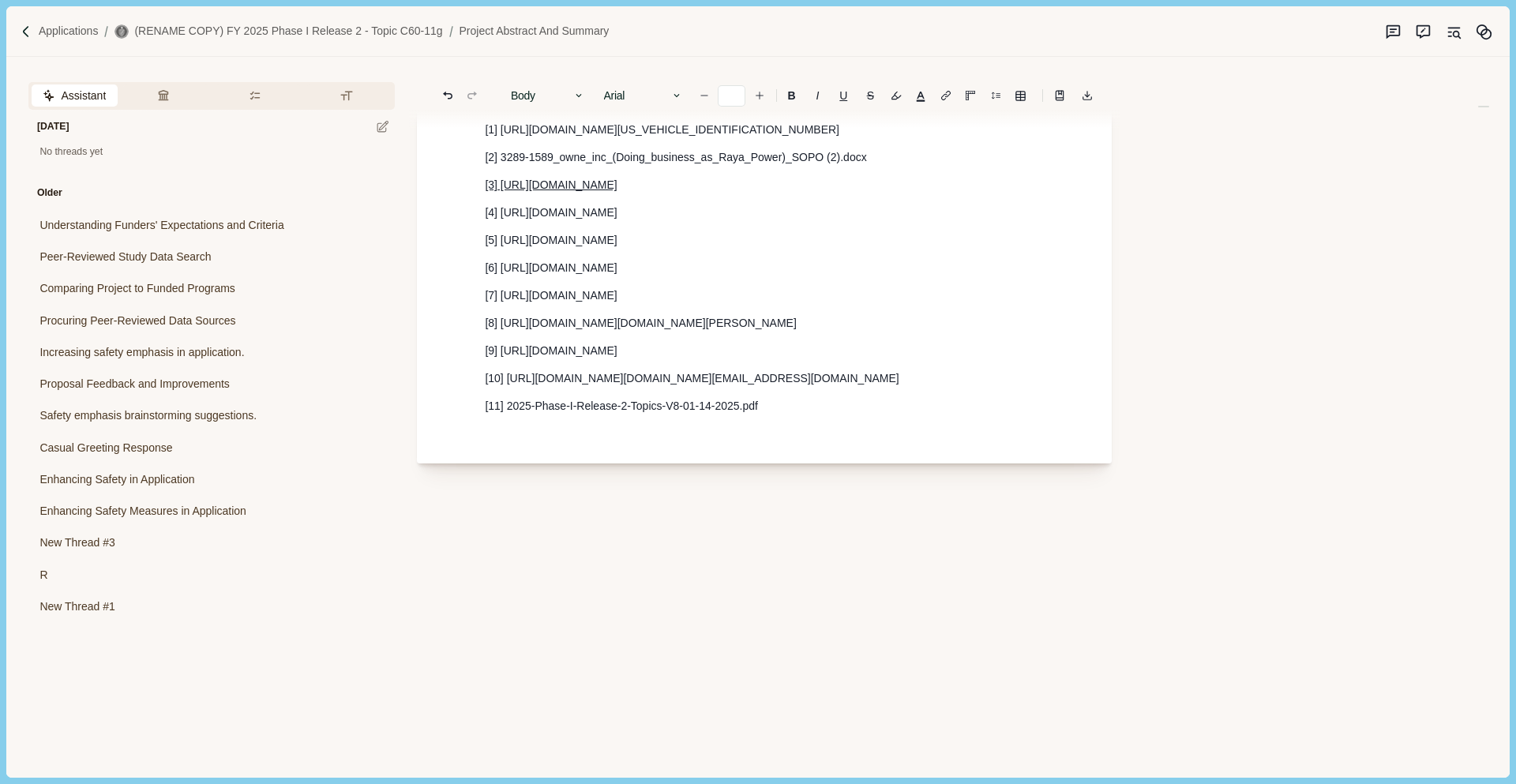
scroll to position [3363, 0]
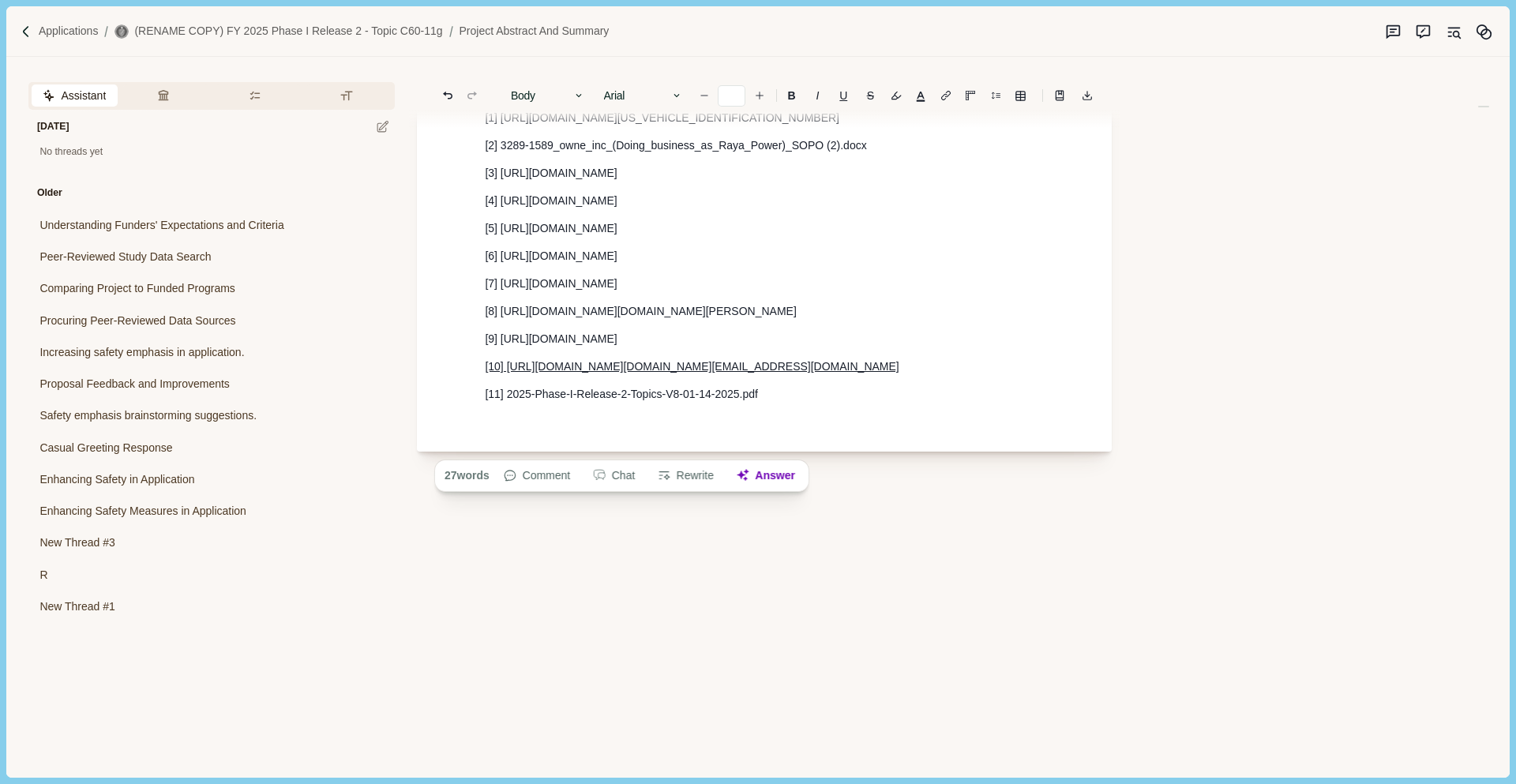
drag, startPoint x: 479, startPoint y: 422, endPoint x: 1041, endPoint y: 419, distance: 562.0
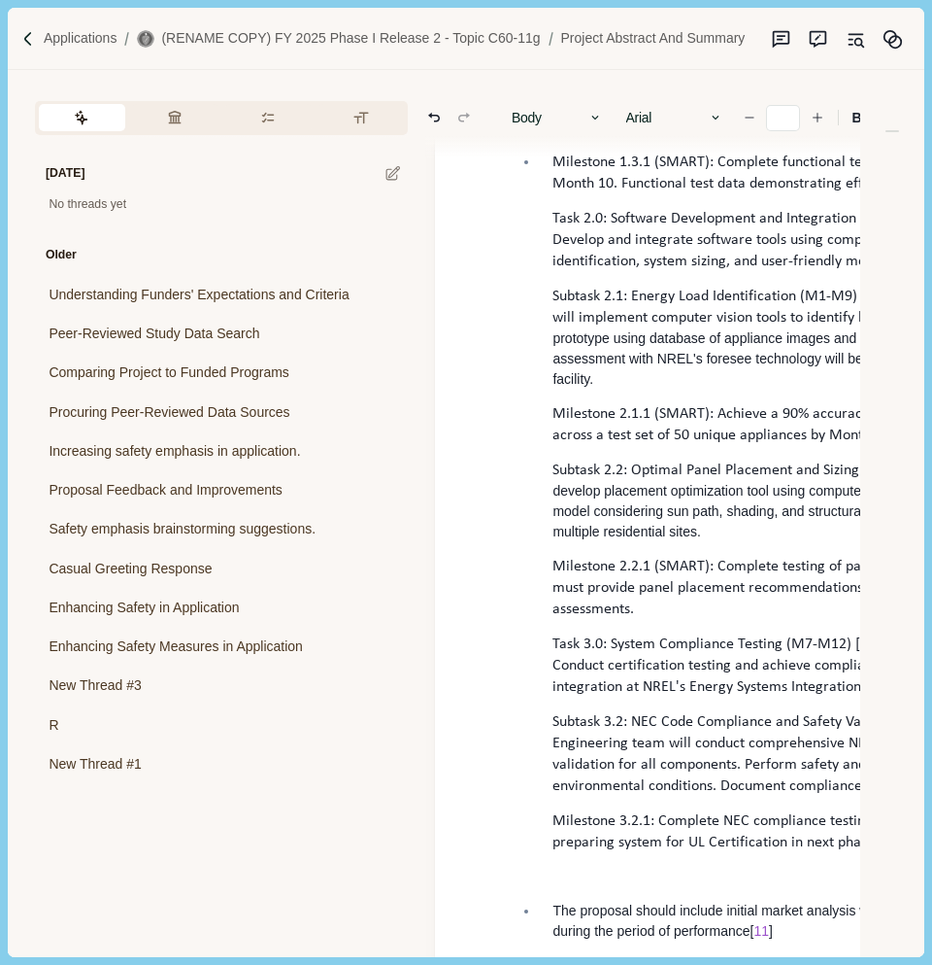
scroll to position [1449, 0]
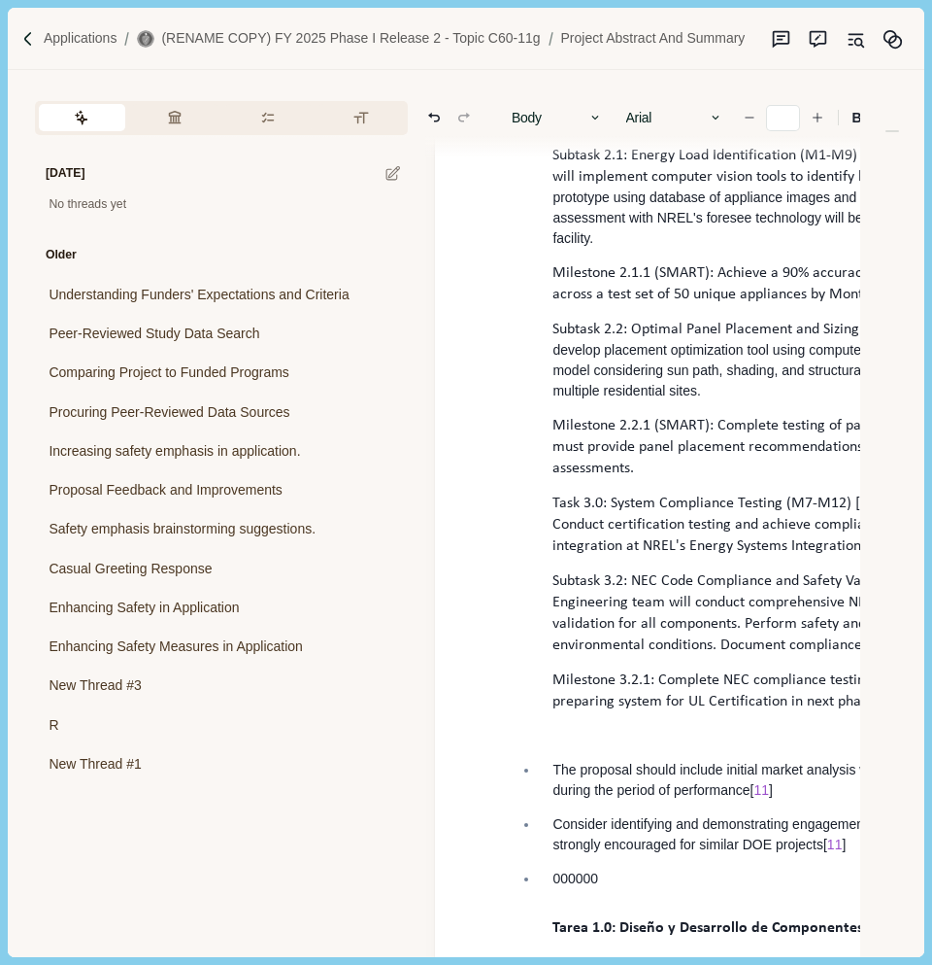
click at [742, 479] on p "Milestone 2.2.1 (SMART): Complete testing of panel placement tool by Month 11. …" at bounding box center [834, 447] width 562 height 64
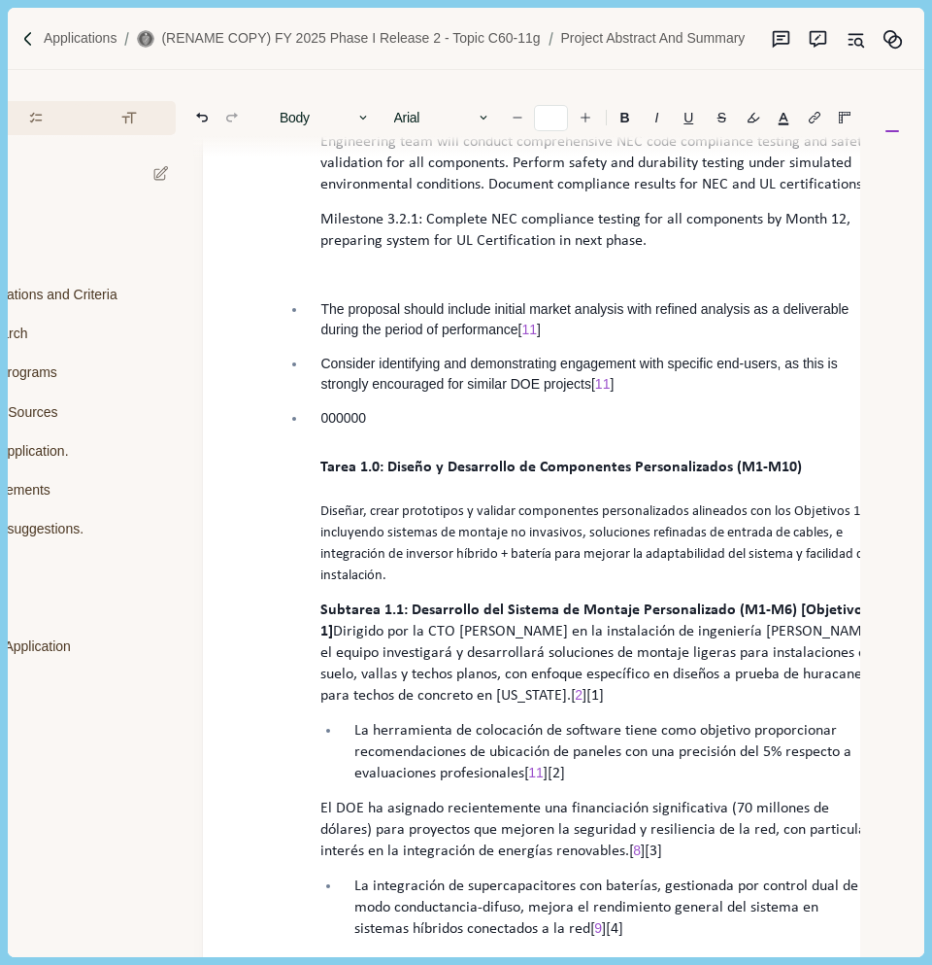
scroll to position [1911, 232]
click at [514, 285] on p at bounding box center [592, 274] width 610 height 20
type input "**"
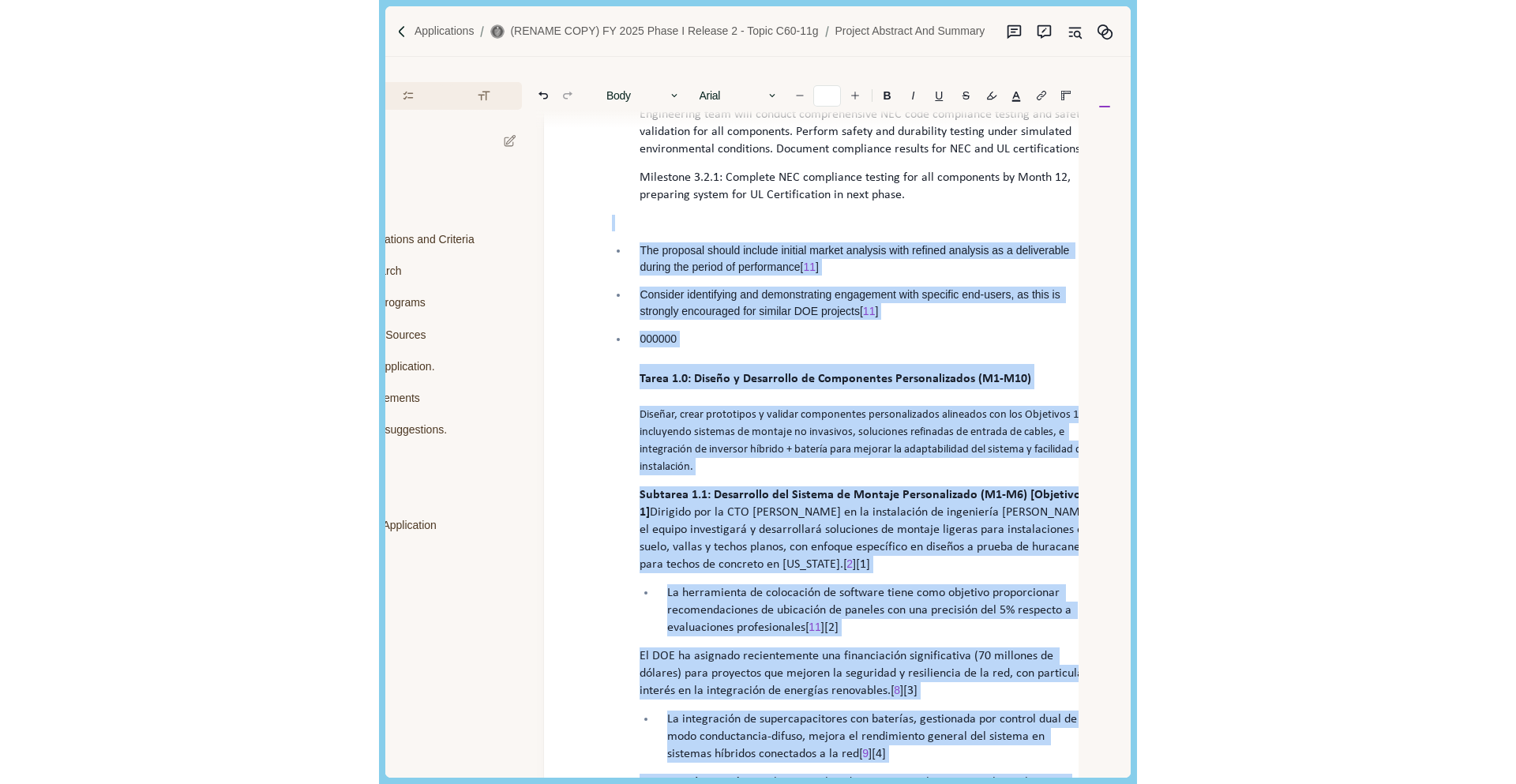
scroll to position [3723, 189]
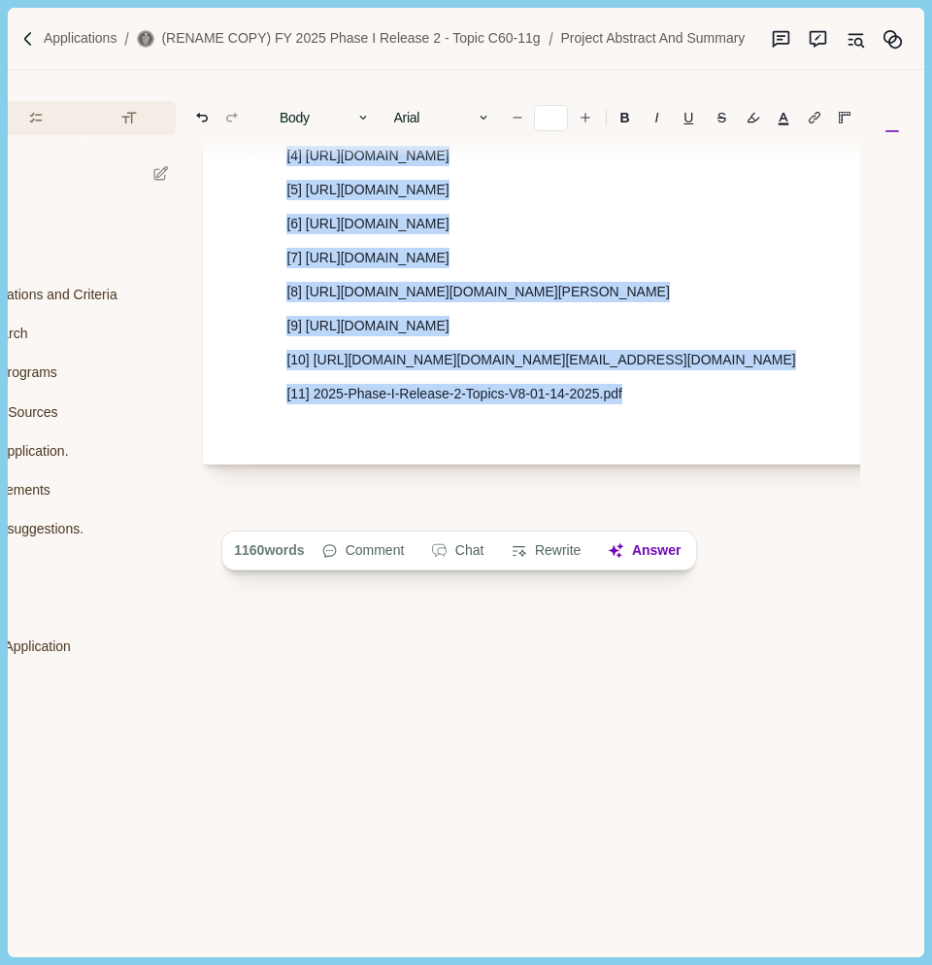
copy div "The proposal should include initial market analysis with refined analysis as a …"
click at [453, 43] on p "(RENAME COPY) FY 2025 Phase I Release 2 - Topic C60-11g" at bounding box center [350, 38] width 379 height 20
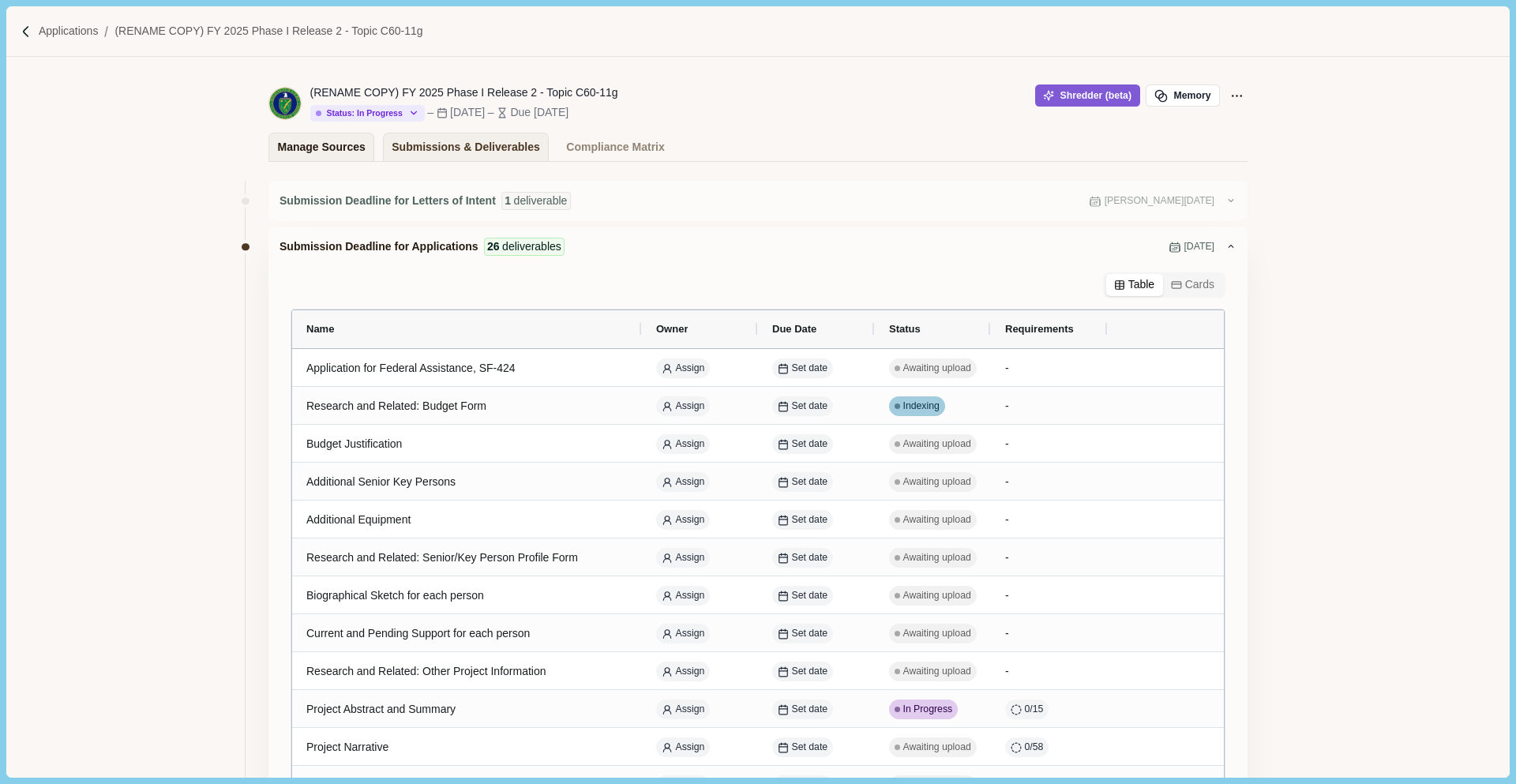
click at [345, 154] on div "Manage Sources" at bounding box center [322, 147] width 88 height 28
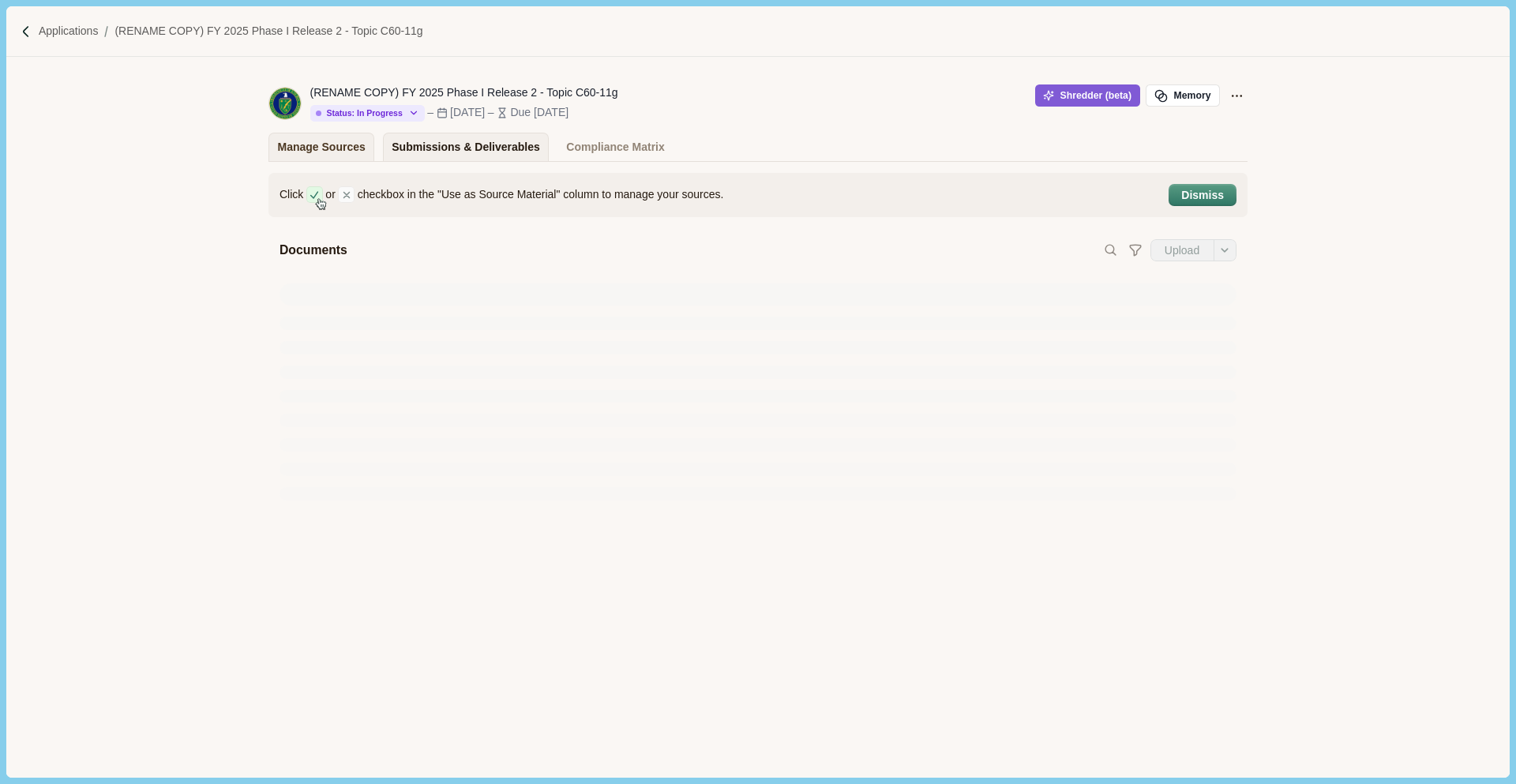
click at [449, 143] on div "Submissions & Deliverables" at bounding box center [466, 147] width 149 height 28
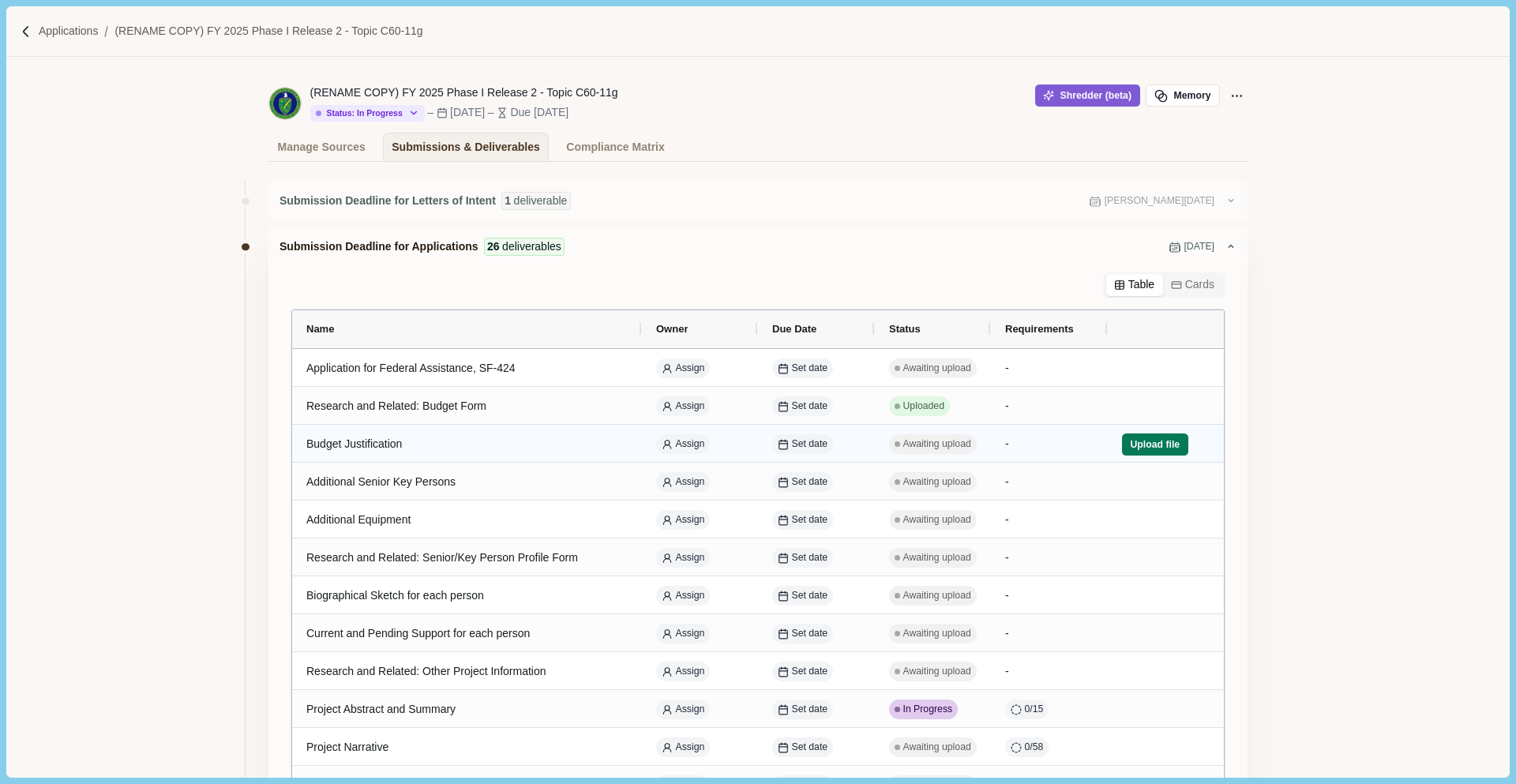
click at [946, 444] on span "Awaiting upload" at bounding box center [937, 444] width 68 height 14
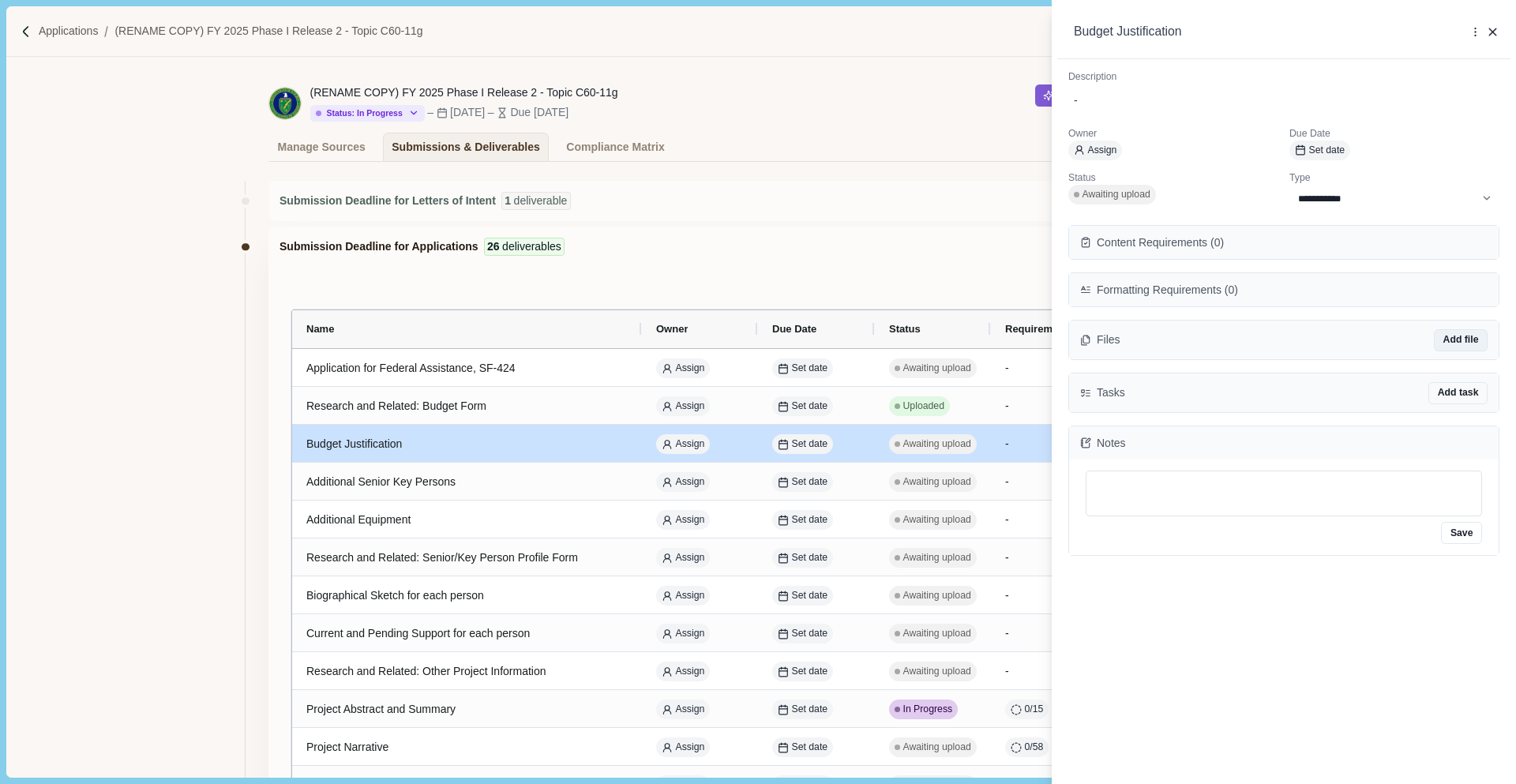
click at [1010, 341] on button "Add file" at bounding box center [1461, 340] width 54 height 22
click at [1010, 610] on div "**********" at bounding box center [1284, 445] width 454 height 773
click at [788, 201] on div "**********" at bounding box center [758, 392] width 1516 height 784
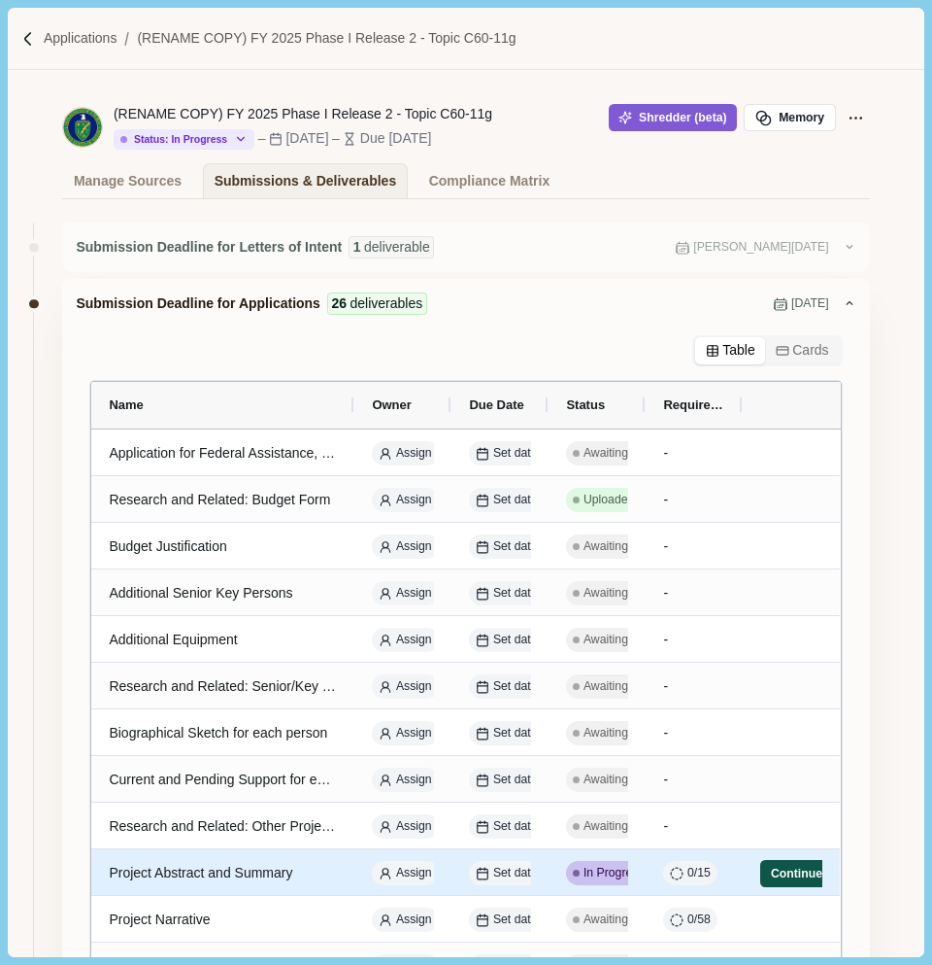
click at [794, 876] on button "Continue" at bounding box center [797, 873] width 72 height 27
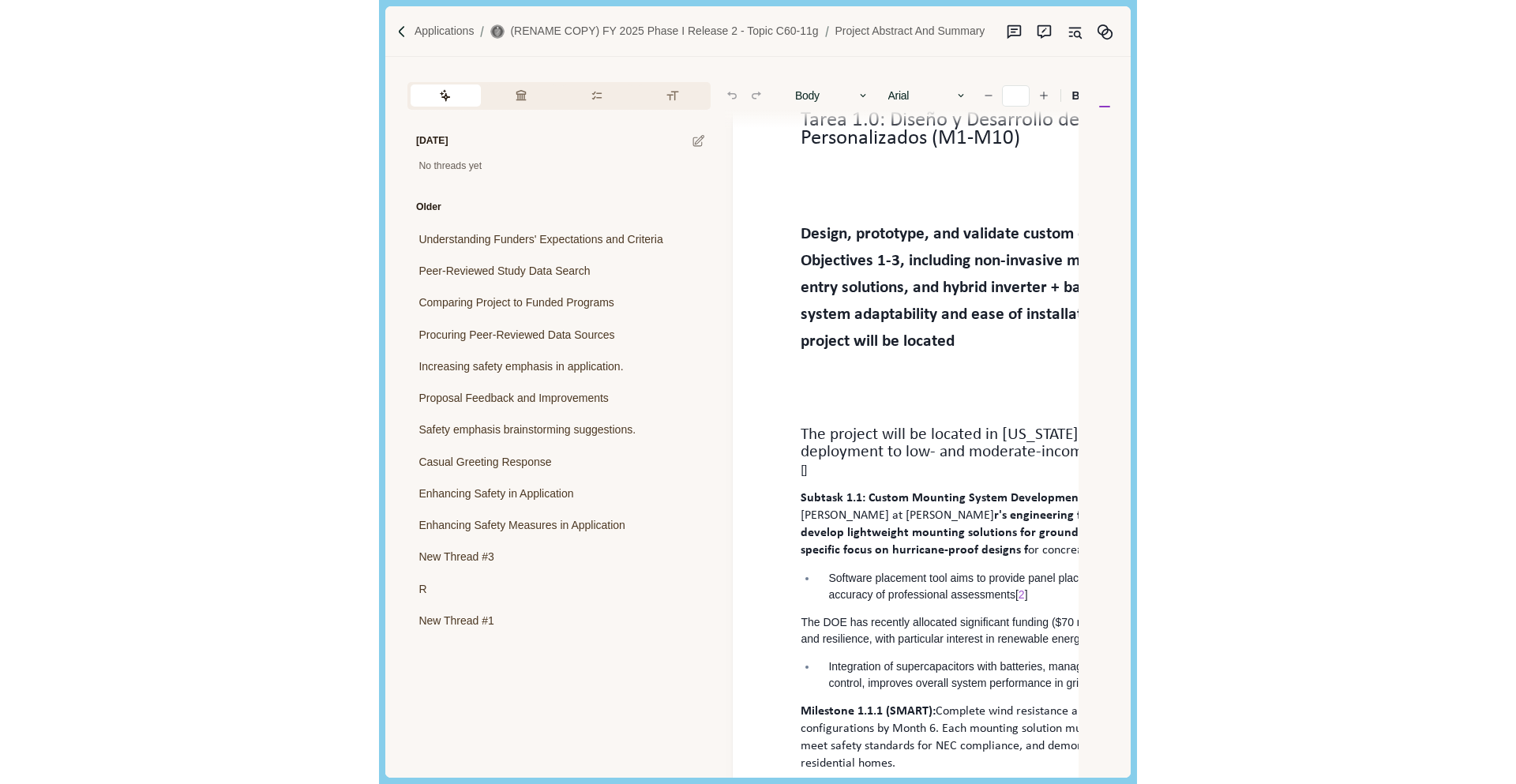
scroll to position [64, 0]
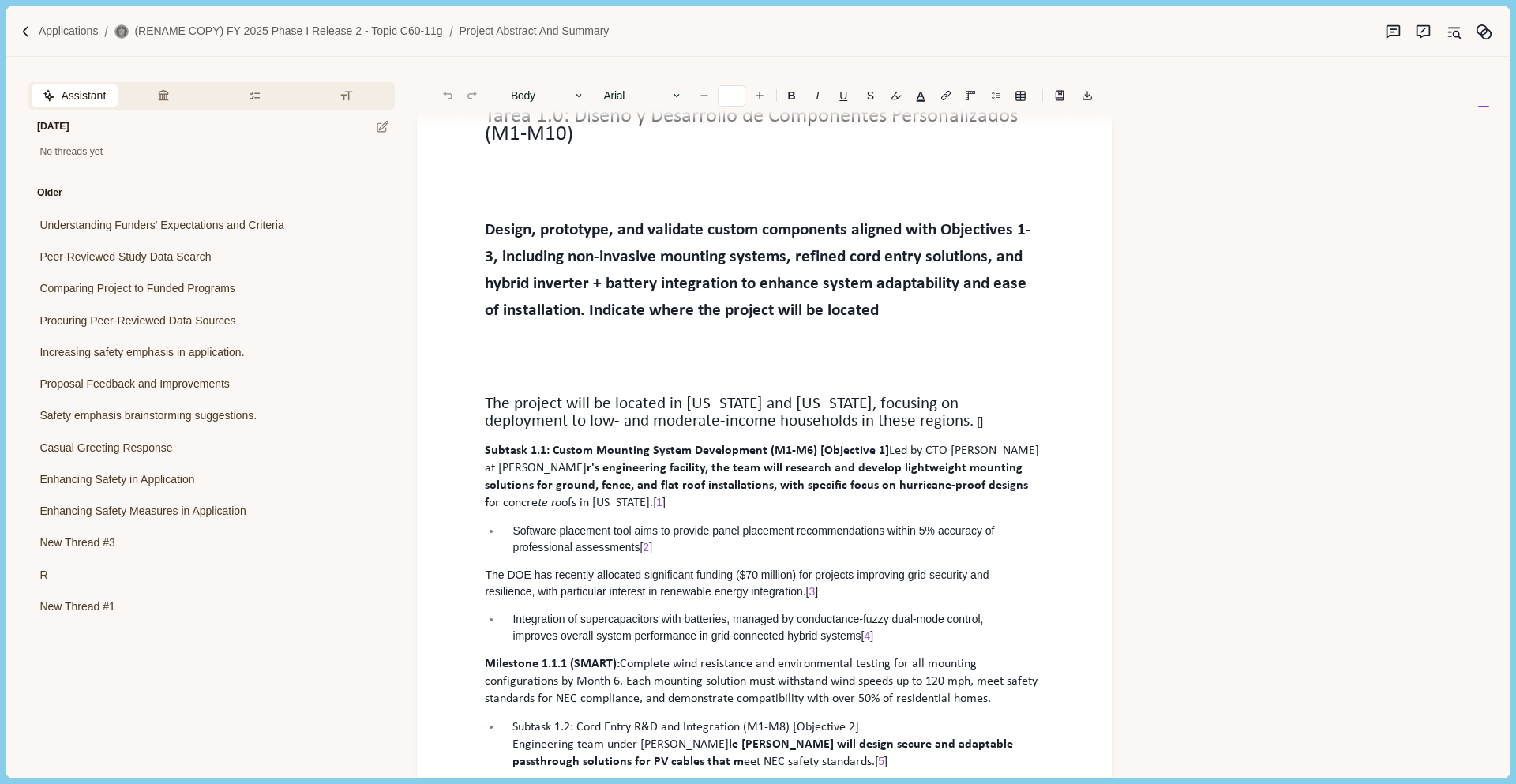
click at [684, 541] on p "Software placement tool aims to provide panel placement recommendations within …" at bounding box center [772, 539] width 520 height 33
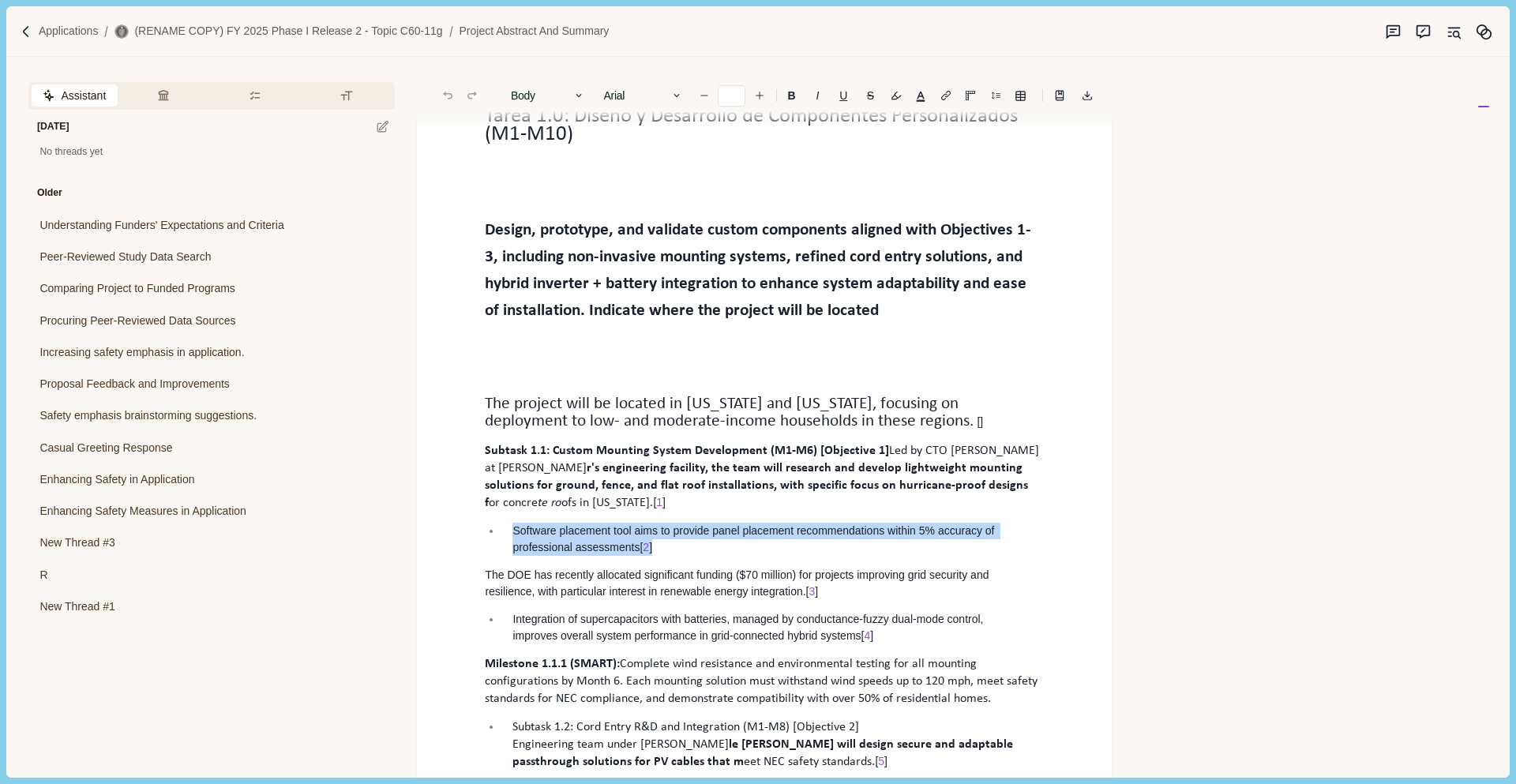
click at [684, 541] on p "Software placement tool aims to provide panel placement recommendations within …" at bounding box center [772, 539] width 520 height 33
type input "**"
click at [660, 577] on button "Rewrite" at bounding box center [645, 578] width 73 height 22
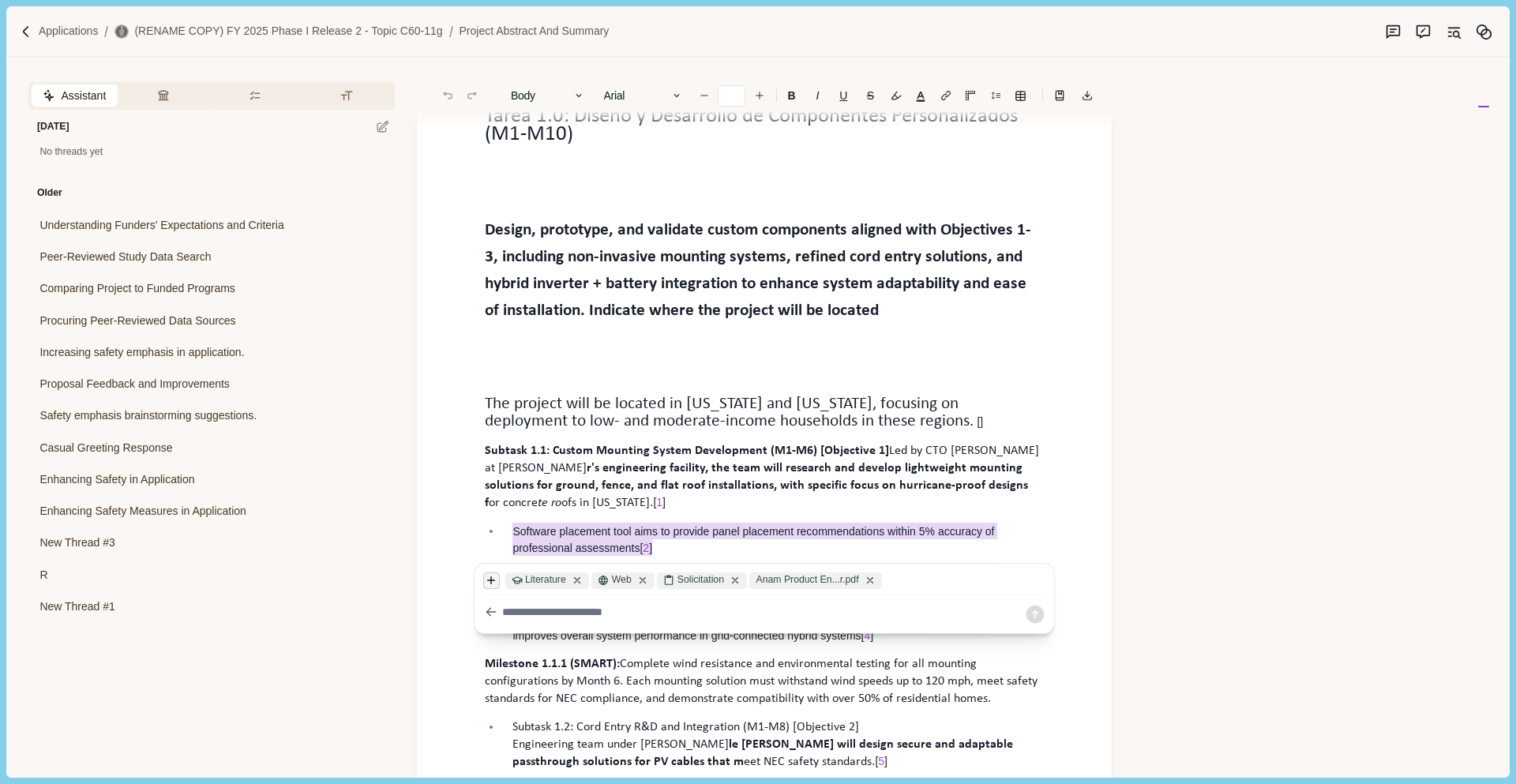
click at [488, 580] on icon "button" at bounding box center [491, 580] width 7 height 7
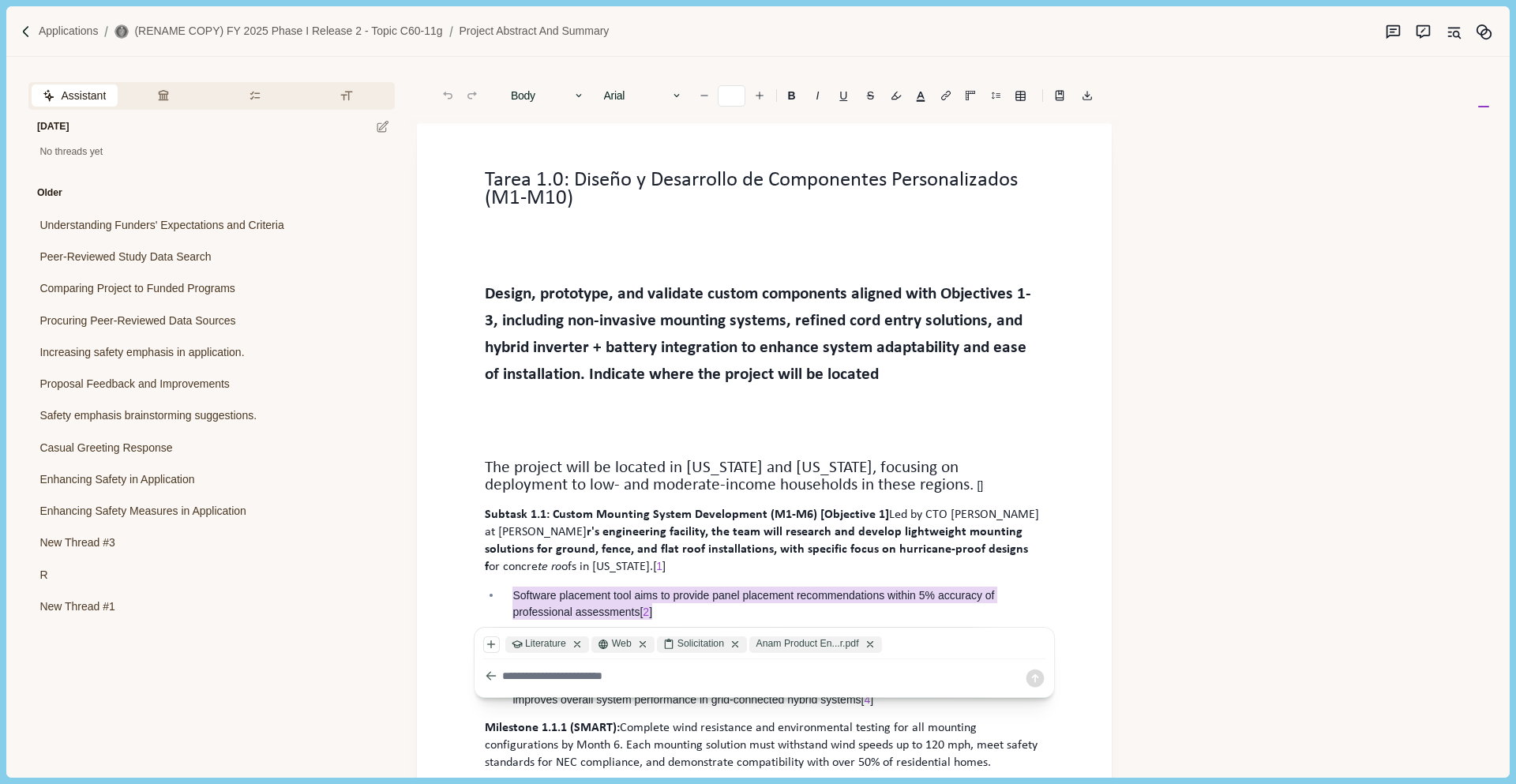
click at [834, 229] on p at bounding box center [764, 227] width 559 height 16
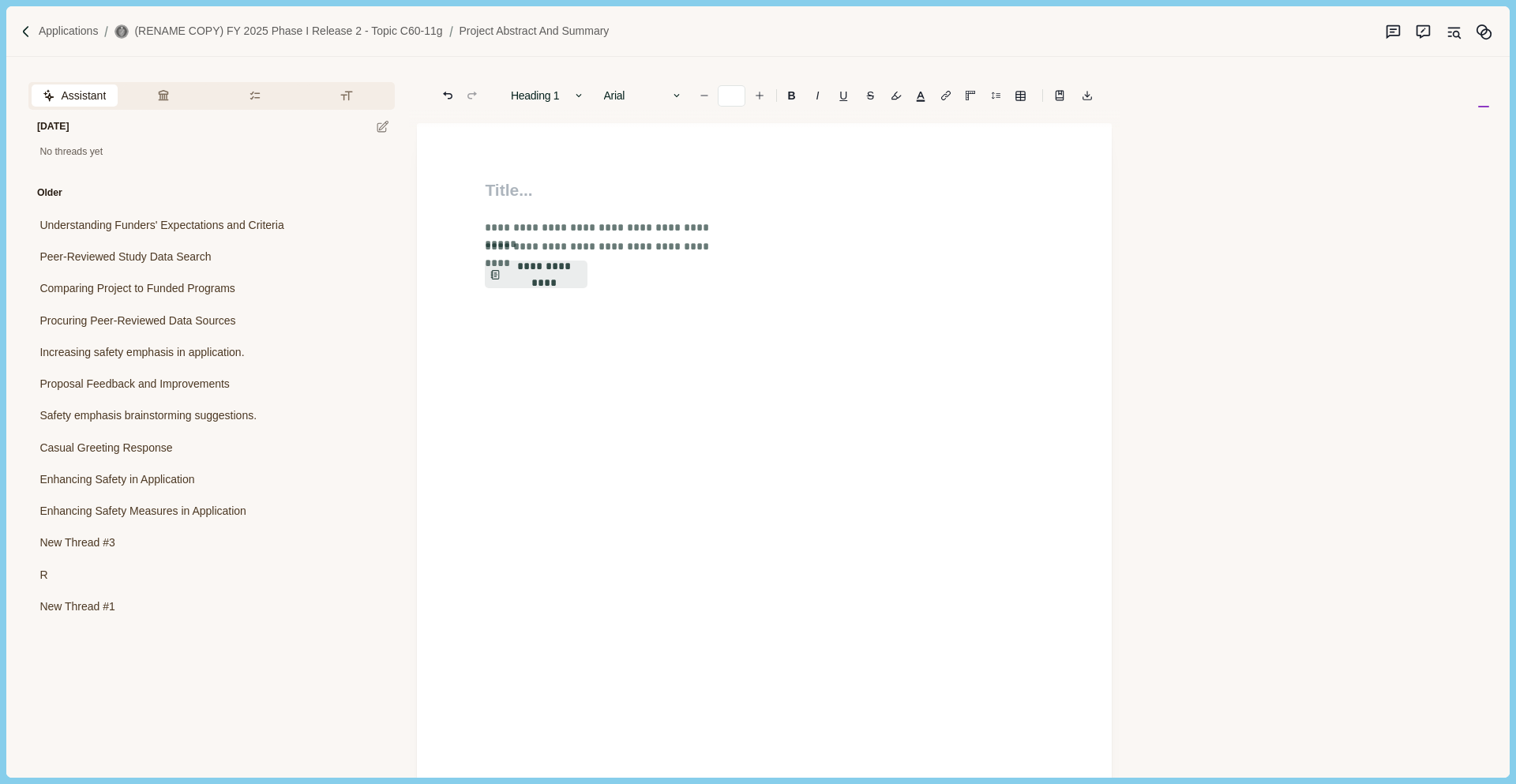
scroll to position [3044, 0]
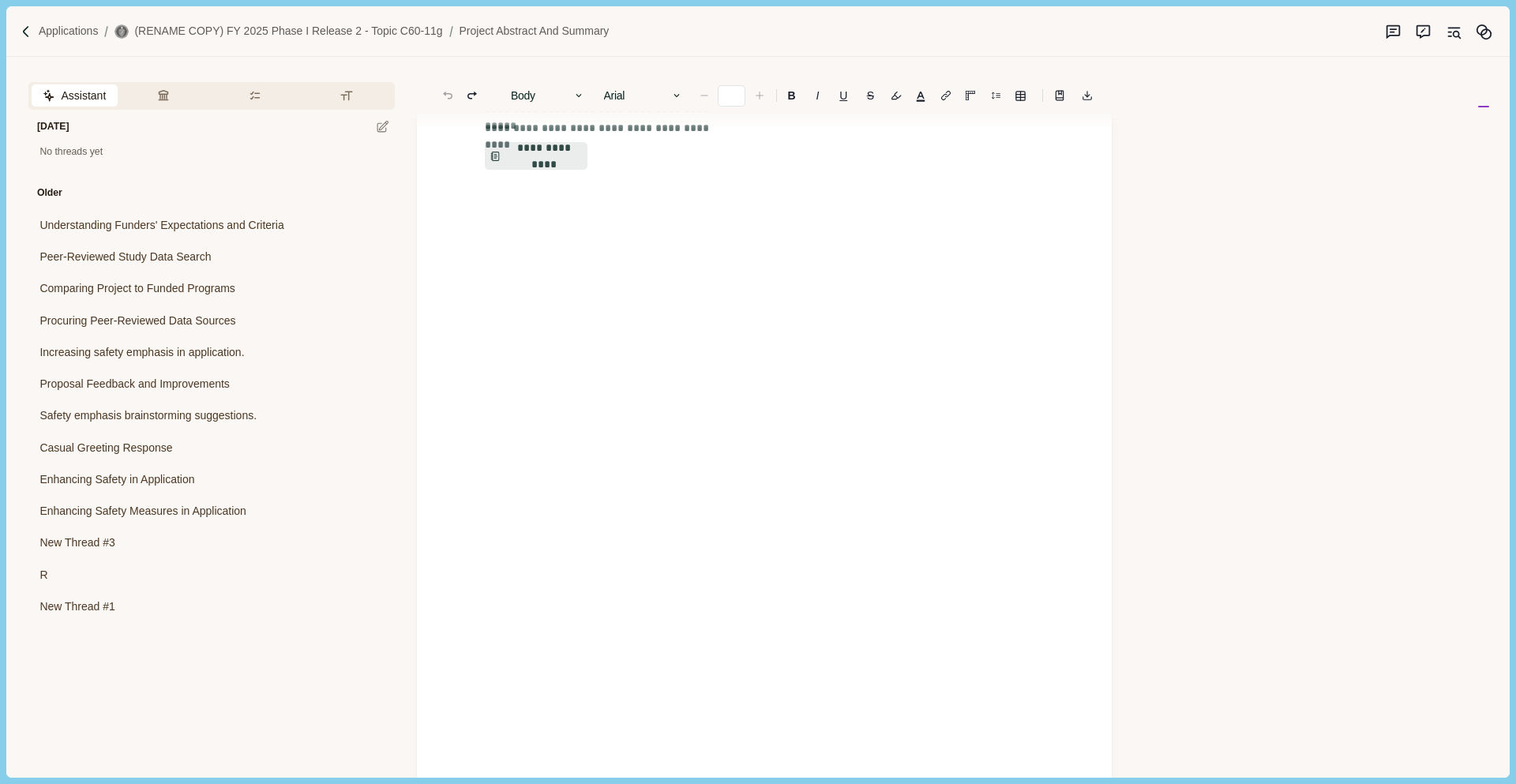
scroll to position [0, 0]
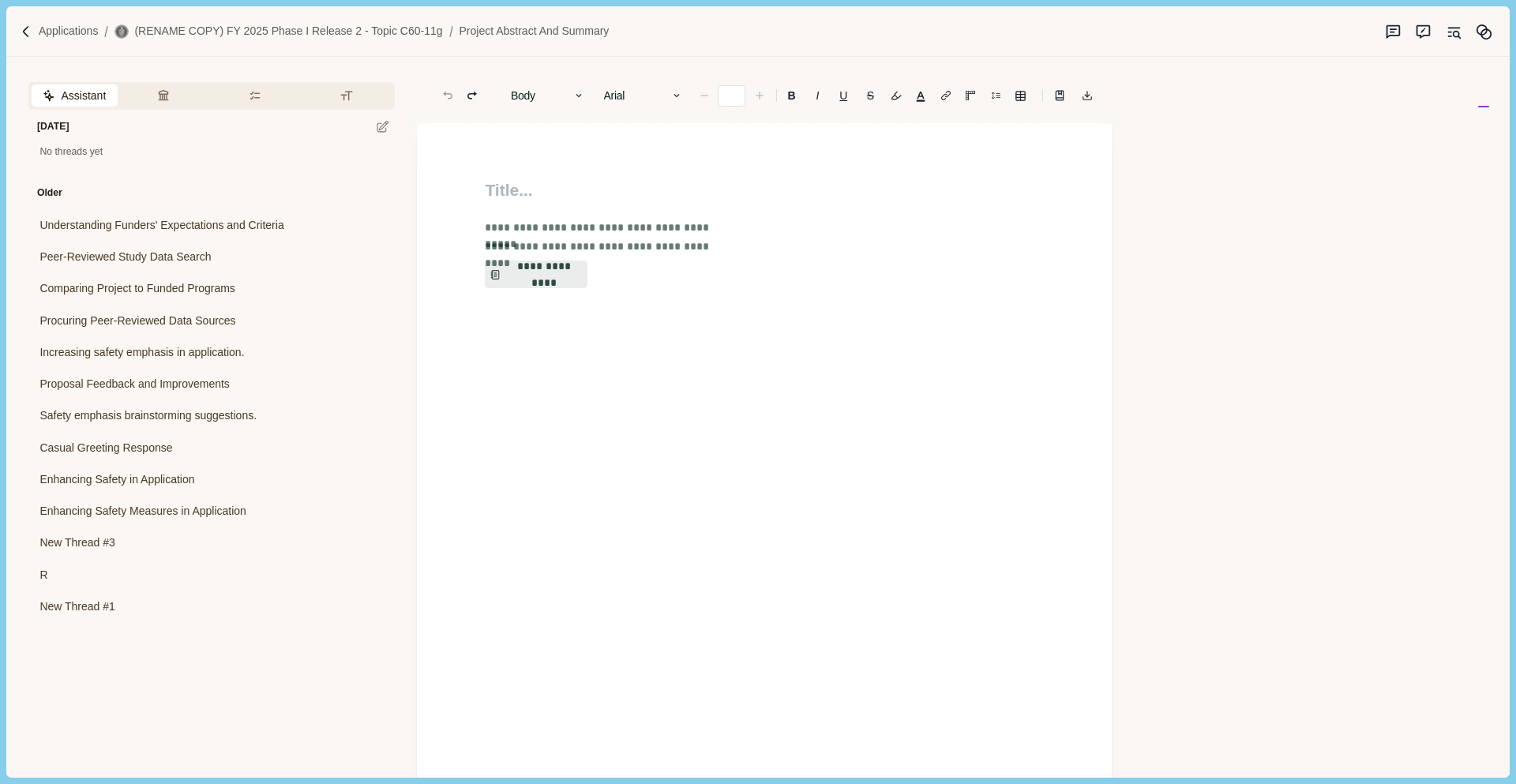
type input "**"
click at [785, 251] on div "**********" at bounding box center [764, 253] width 581 height 69
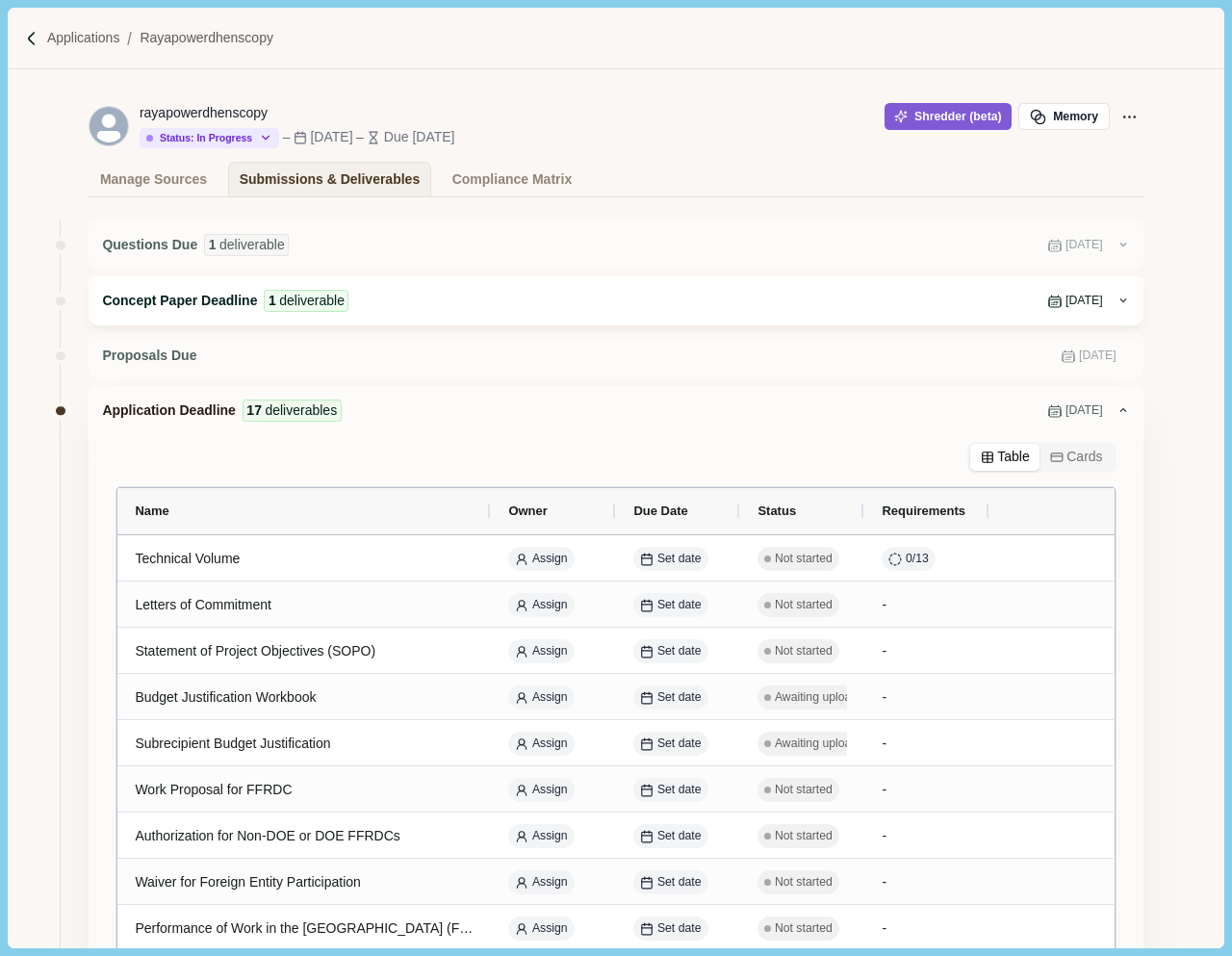
click at [644, 319] on div "Concept Paper Deadline 1 deliverable [DATE]" at bounding box center [616, 301] width 1055 height 50
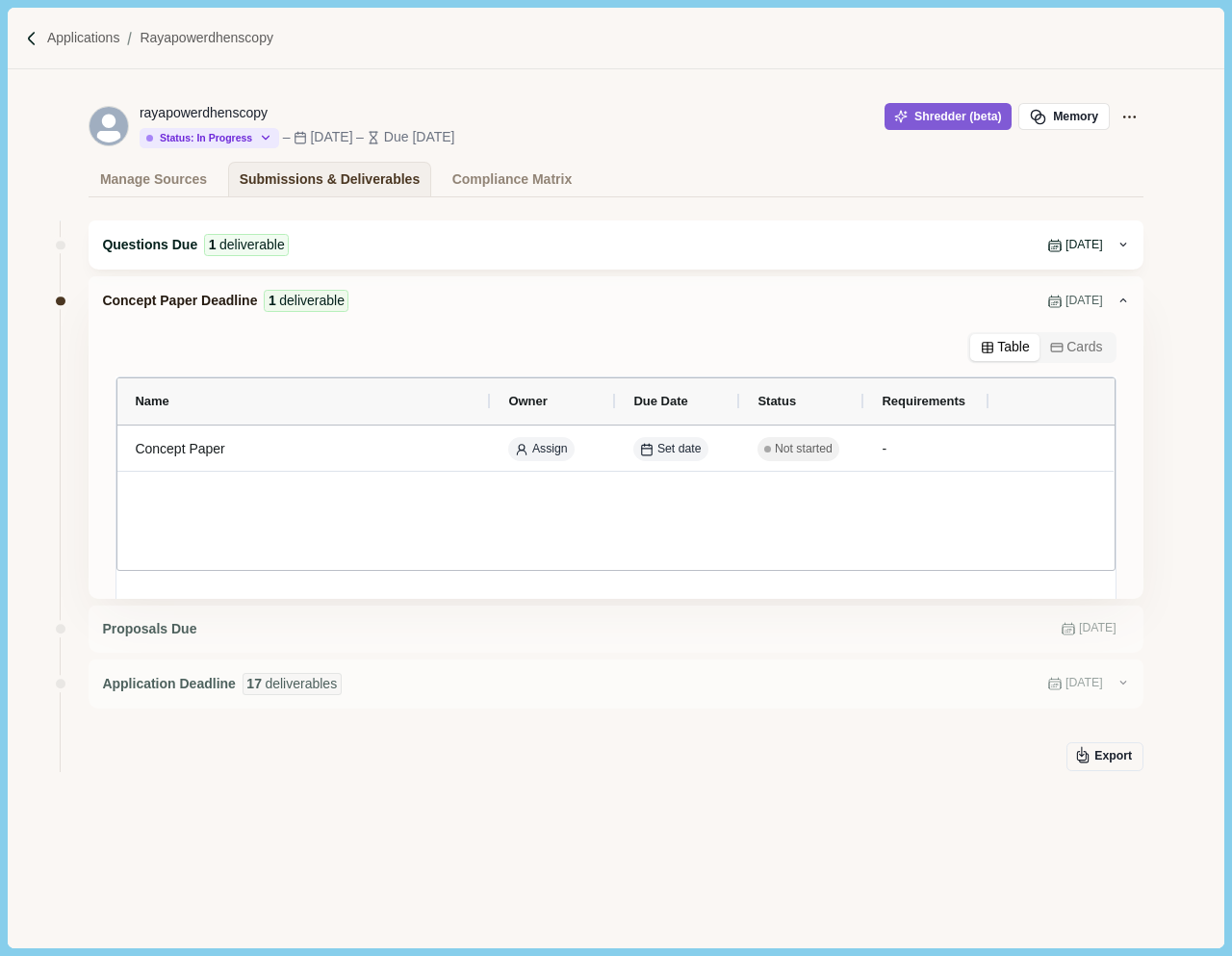
click at [649, 240] on div "Questions Due 1 deliverable [DATE]" at bounding box center [609, 245] width 1014 height 22
